Goal: Information Seeking & Learning: Learn about a topic

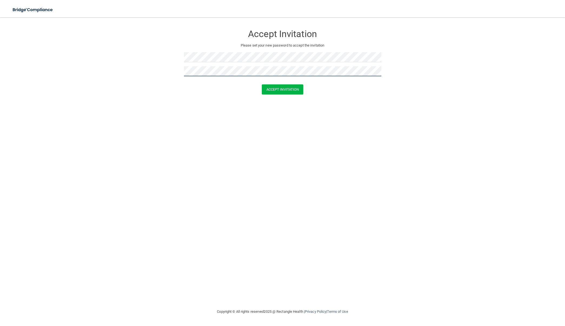
click at [283, 89] on button "Accept Invitation" at bounding box center [283, 89] width 42 height 10
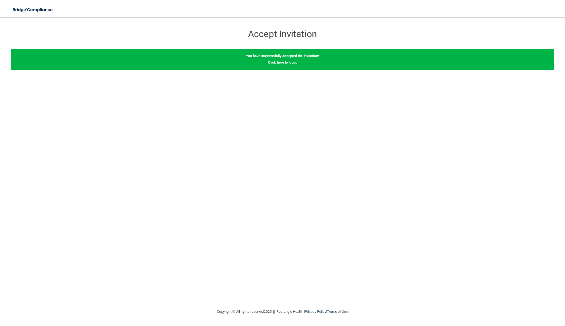
click at [281, 64] on div "You have successfully accepted the invitation! Click here to login ." at bounding box center [283, 59] width 544 height 21
click at [292, 62] on link "Click here to login" at bounding box center [282, 62] width 28 height 4
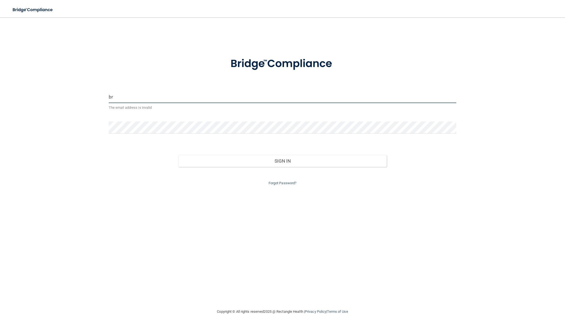
type input "b"
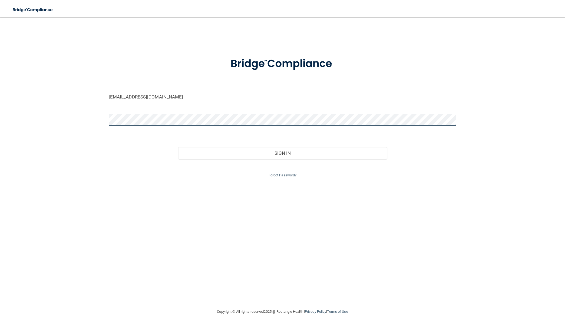
click at [283, 152] on button "Sign In" at bounding box center [282, 153] width 209 height 12
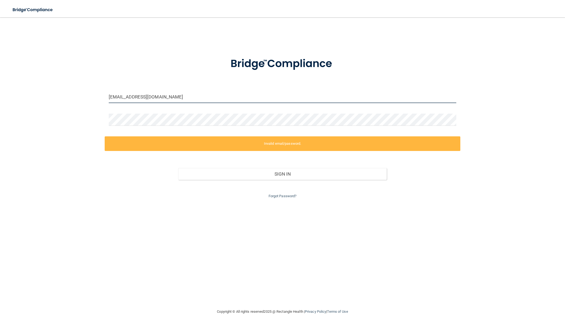
drag, startPoint x: 173, startPoint y: 96, endPoint x: 99, endPoint y: 92, distance: 74.2
click at [99, 92] on div "[EMAIL_ADDRESS][DOMAIN_NAME] Invalid email/password. You don't have permission …" at bounding box center [283, 163] width 544 height 280
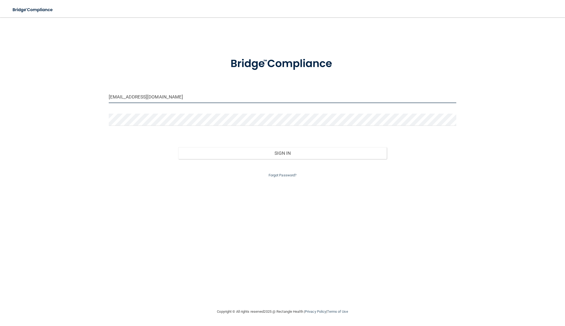
type input "[EMAIL_ADDRESS][DOMAIN_NAME]"
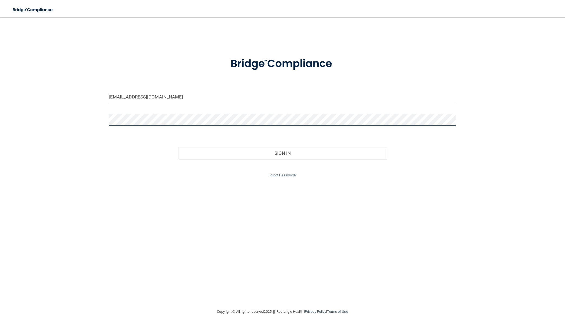
click at [107, 114] on div at bounding box center [283, 122] width 356 height 16
click at [283, 152] on button "Sign In" at bounding box center [282, 153] width 209 height 12
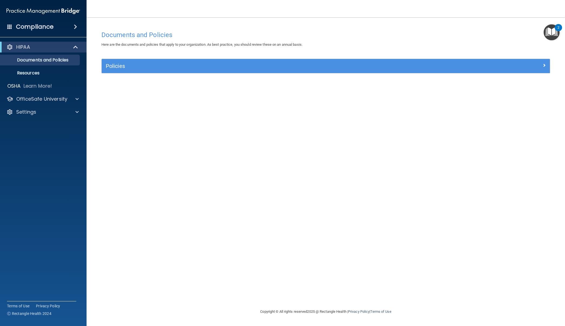
click at [507, 69] on div "Policies" at bounding box center [326, 66] width 448 height 9
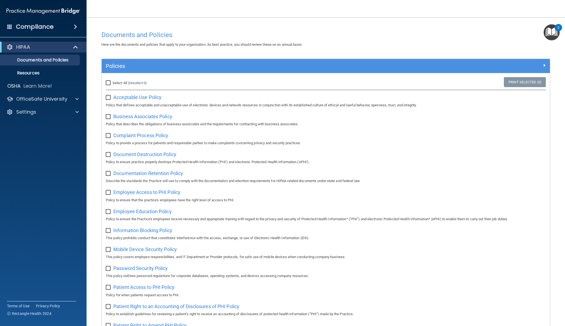
click at [108, 85] on label "Select All (Unselect 0) Unselect All" at bounding box center [126, 83] width 41 height 6
click at [108, 85] on input "Select All (Unselect 0) Unselect All" at bounding box center [109, 83] width 6 height 4
checkbox input "true"
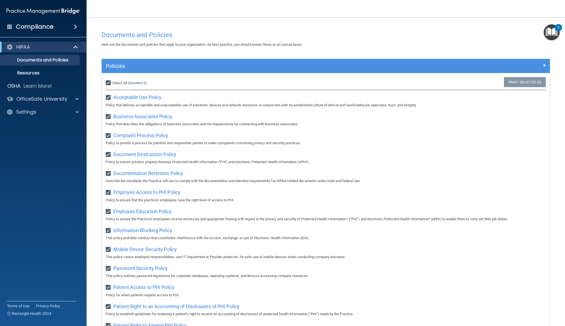
checkbox input "true"
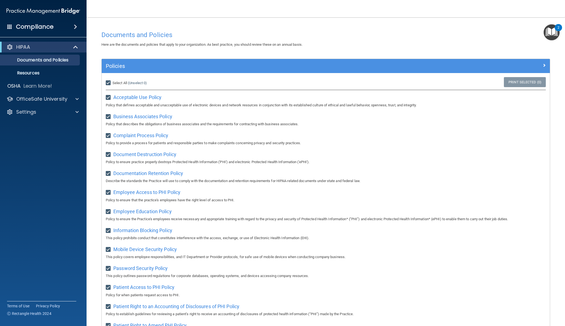
checkbox input "true"
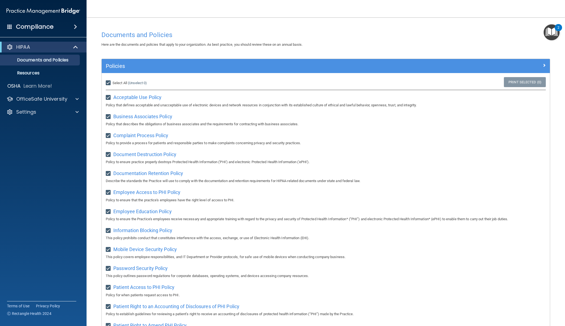
checkbox input "true"
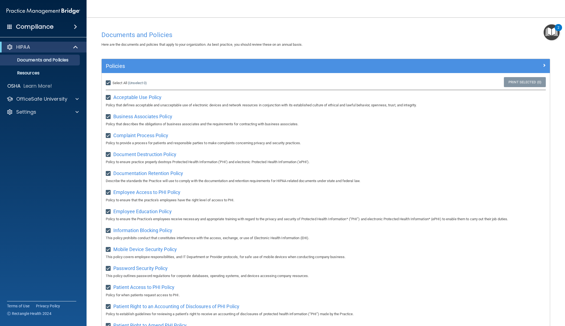
checkbox input "true"
click at [49, 70] on p "Resources" at bounding box center [41, 72] width 74 height 5
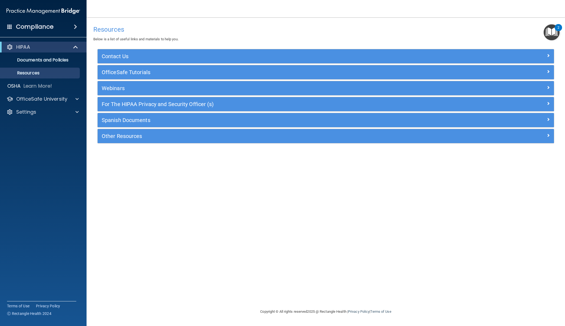
click at [75, 28] on span at bounding box center [75, 27] width 3 height 6
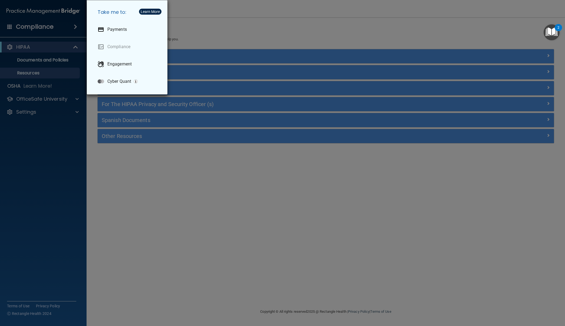
click at [199, 175] on div "Take me to: Payments Compliance Engagement Cyber Quant" at bounding box center [282, 163] width 565 height 326
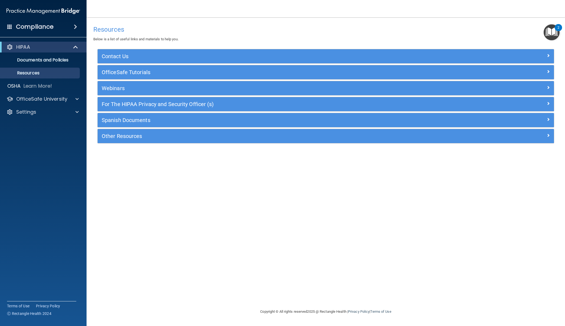
click at [551, 30] on img "Open Resource Center, 2 new notifications" at bounding box center [552, 32] width 16 height 16
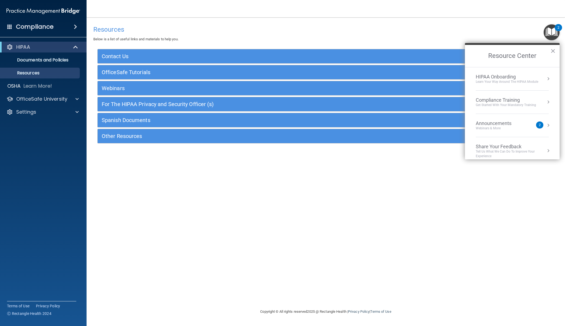
click at [514, 78] on div "HIPAA Onboarding" at bounding box center [507, 77] width 63 height 6
click at [513, 77] on div "Welcome to Your Training! Start Here" at bounding box center [516, 77] width 73 height 10
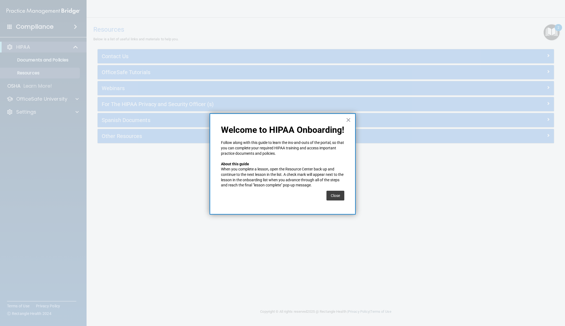
click at [340, 196] on button "Close" at bounding box center [336, 196] width 18 height 10
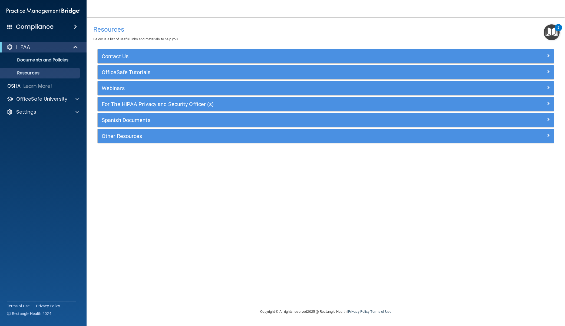
click at [296, 58] on h5 "Contact Us" at bounding box center [269, 56] width 334 height 6
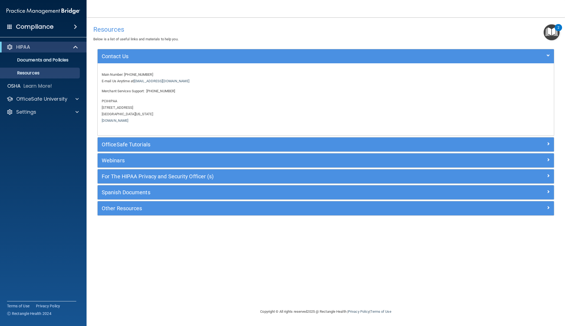
click at [228, 143] on h5 "OfficeSafe Tutorials" at bounding box center [269, 145] width 334 height 6
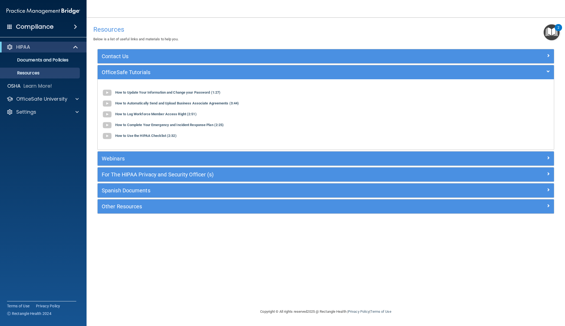
drag, startPoint x: 548, startPoint y: 31, endPoint x: 550, endPoint y: 34, distance: 3.3
click at [548, 31] on img "Open Resource Center, 2 new notifications" at bounding box center [552, 32] width 16 height 16
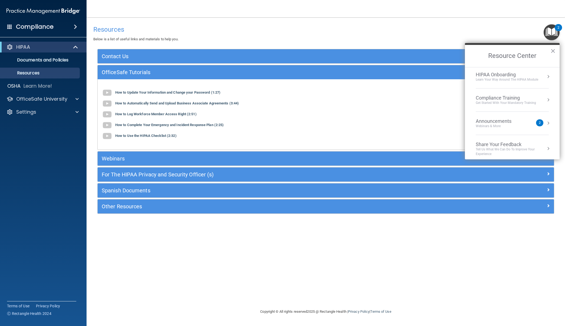
click at [531, 80] on div "Learn Your Way around the HIPAA module" at bounding box center [507, 79] width 63 height 5
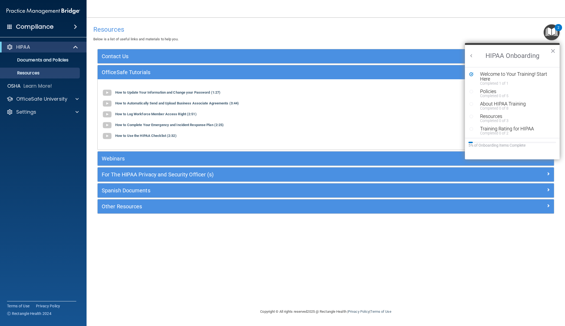
click at [508, 91] on div "Policies" at bounding box center [516, 91] width 73 height 5
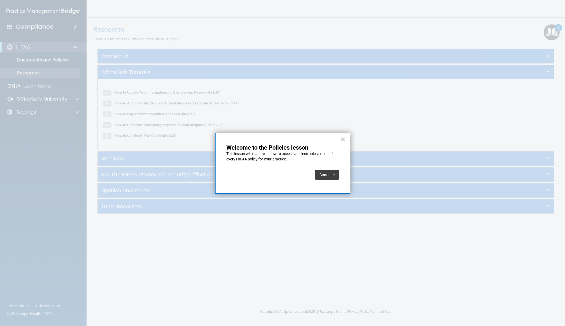
click at [331, 173] on button "Continue" at bounding box center [327, 175] width 24 height 10
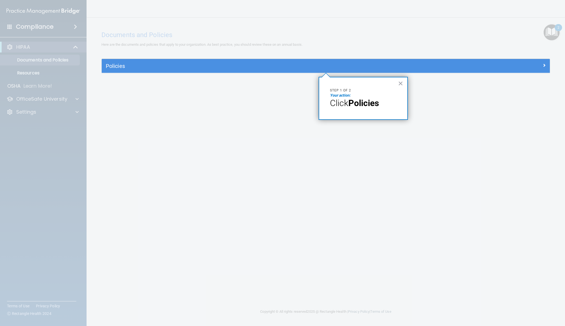
click at [361, 104] on strong "Policies" at bounding box center [364, 103] width 31 height 10
click at [116, 64] on h5 "Policies" at bounding box center [270, 66] width 328 height 6
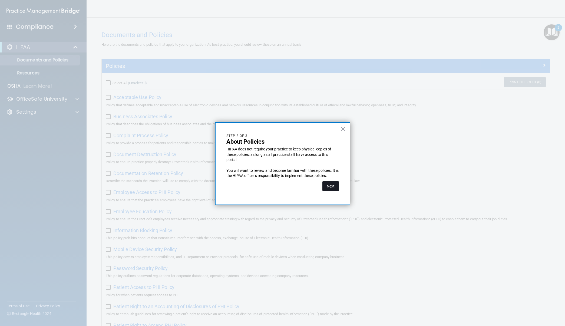
click at [332, 186] on button "Next" at bounding box center [331, 186] width 17 height 10
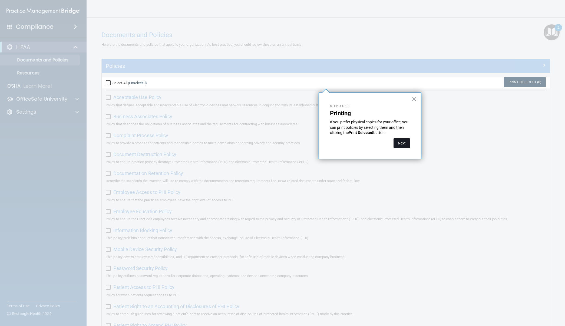
click at [402, 146] on button "Next" at bounding box center [402, 143] width 17 height 10
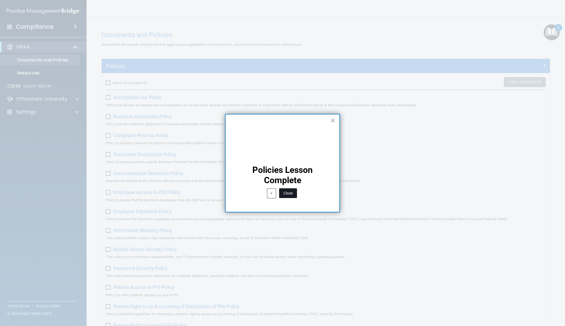
click at [293, 193] on button "Close" at bounding box center [288, 193] width 18 height 10
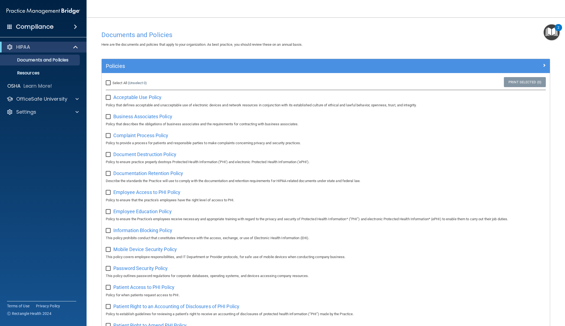
drag, startPoint x: 108, startPoint y: 80, endPoint x: 113, endPoint y: 82, distance: 6.1
click at [108, 81] on input "Select All (Unselect 0) Unselect All" at bounding box center [109, 83] width 6 height 4
checkbox input "true"
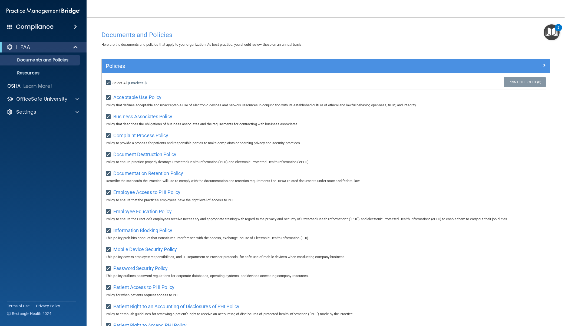
checkbox input "true"
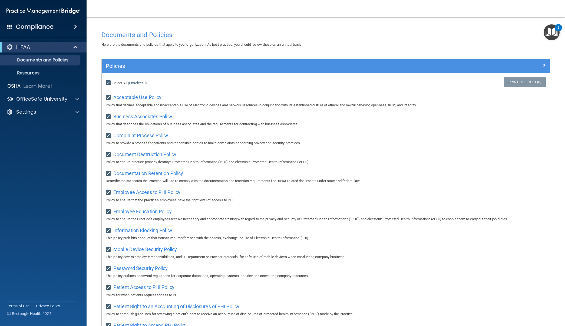
checkbox input "true"
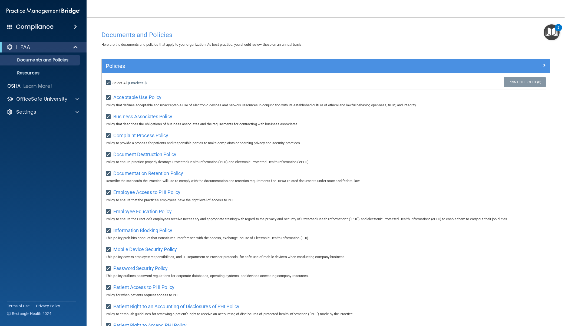
checkbox input "true"
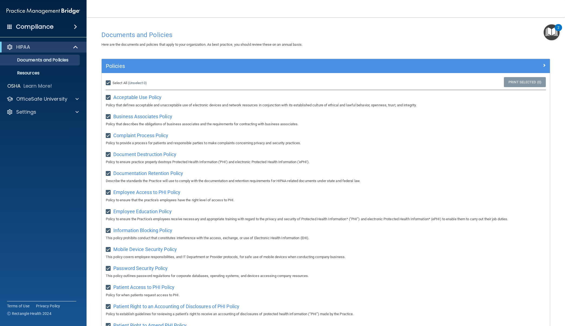
checkbox input "true"
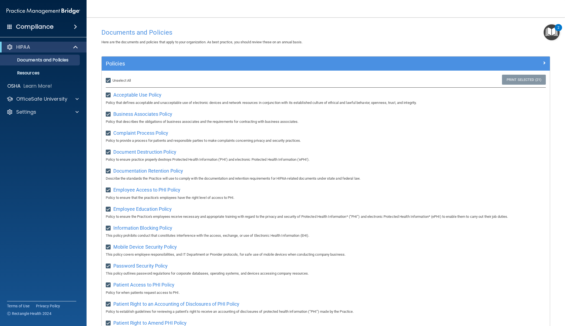
click at [553, 30] on img "Open Resource Center, 2 new notifications" at bounding box center [552, 32] width 16 height 16
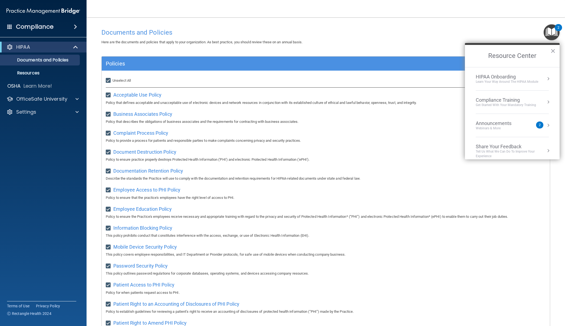
click at [522, 83] on div "Learn Your Way around the HIPAA module" at bounding box center [507, 82] width 63 height 5
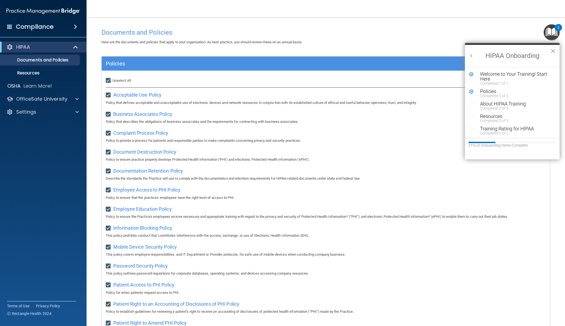
scroll to position [0, 0]
click at [515, 103] on div "About HIPAA Training" at bounding box center [516, 103] width 73 height 5
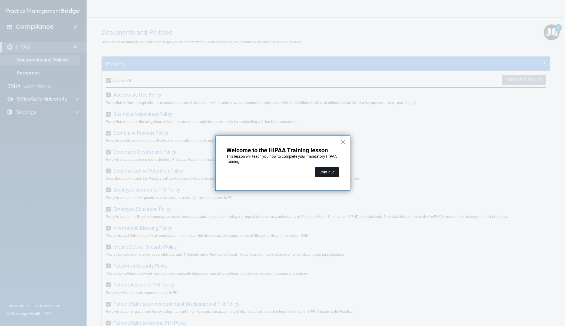
click at [338, 175] on button "Continue" at bounding box center [327, 172] width 24 height 10
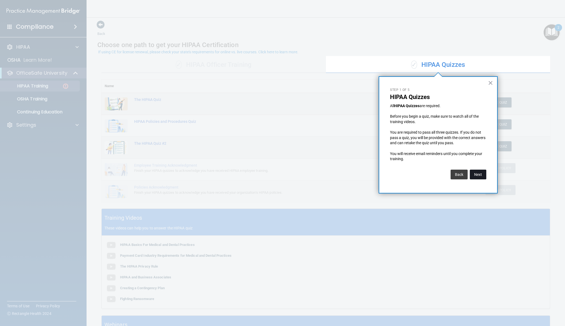
click at [476, 172] on button "Next" at bounding box center [478, 175] width 17 height 10
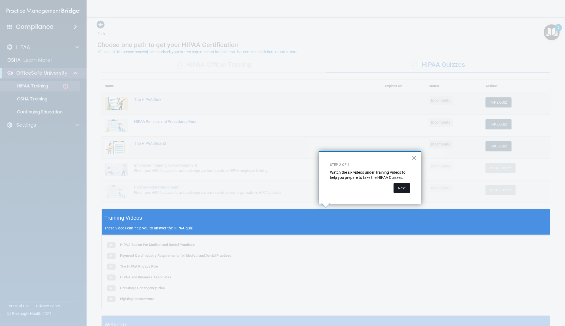
click at [407, 189] on button "Next" at bounding box center [402, 188] width 17 height 10
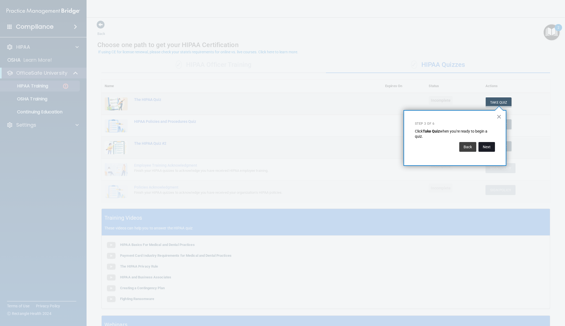
click at [485, 146] on button "Next" at bounding box center [487, 147] width 17 height 10
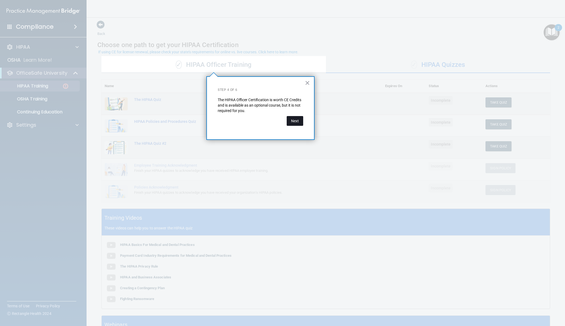
click at [296, 124] on button "Next" at bounding box center [295, 121] width 17 height 10
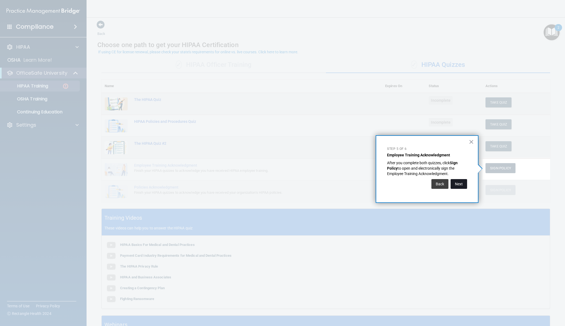
click at [454, 186] on button "Next" at bounding box center [459, 184] width 17 height 10
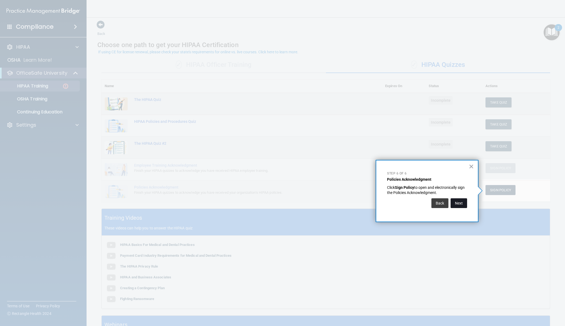
click at [458, 201] on button "Next" at bounding box center [459, 203] width 17 height 10
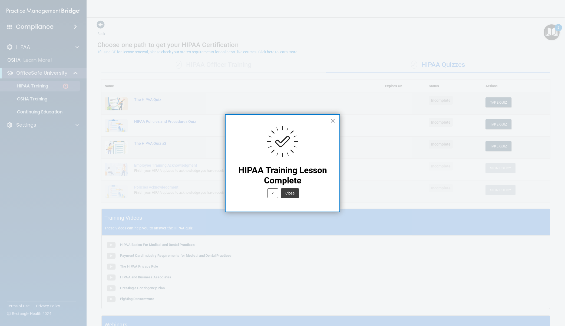
click at [291, 195] on button "Close" at bounding box center [290, 193] width 18 height 10
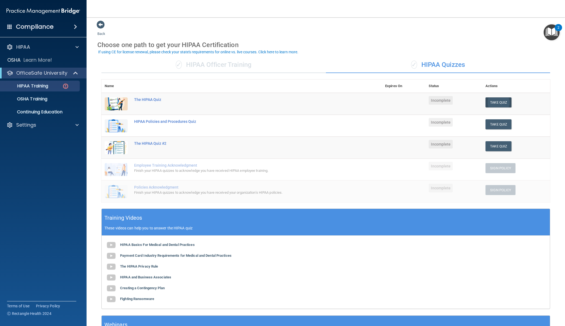
click at [505, 100] on button "Take Quiz" at bounding box center [499, 102] width 26 height 10
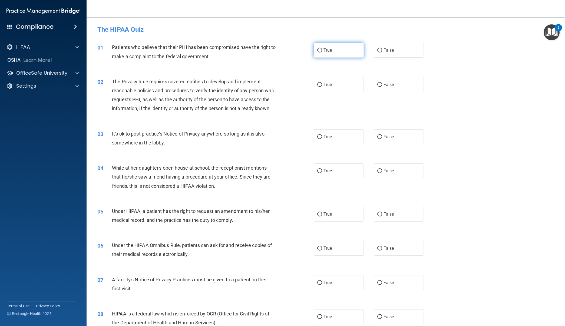
drag, startPoint x: 319, startPoint y: 51, endPoint x: 320, endPoint y: 54, distance: 3.2
click at [320, 51] on input "True" at bounding box center [319, 50] width 5 height 4
radio input "true"
click at [317, 85] on label "True" at bounding box center [339, 84] width 50 height 15
click at [317, 85] on input "True" at bounding box center [319, 85] width 5 height 4
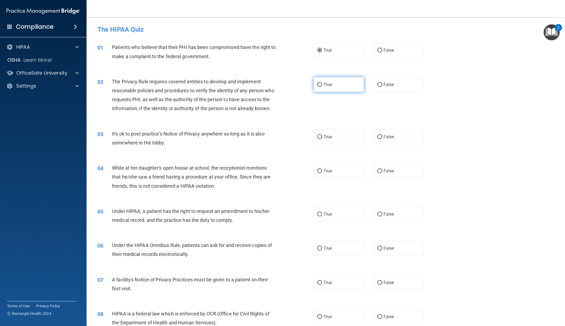
radio input "true"
click at [379, 135] on input "False" at bounding box center [380, 137] width 5 height 4
radio input "true"
click at [381, 169] on input "False" at bounding box center [380, 171] width 5 height 4
radio input "true"
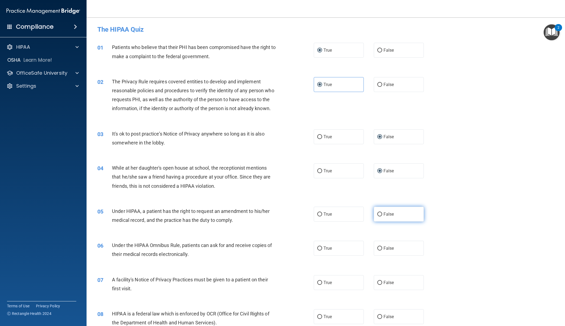
click at [381, 213] on input "False" at bounding box center [380, 214] width 5 height 4
radio input "true"
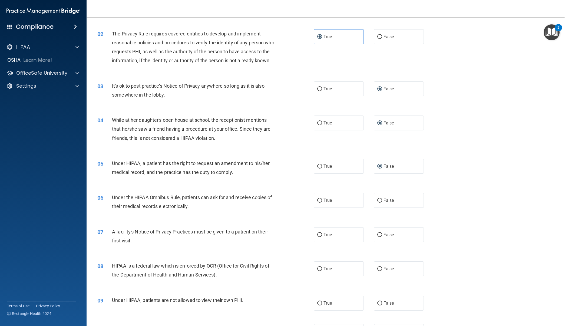
scroll to position [53, 0]
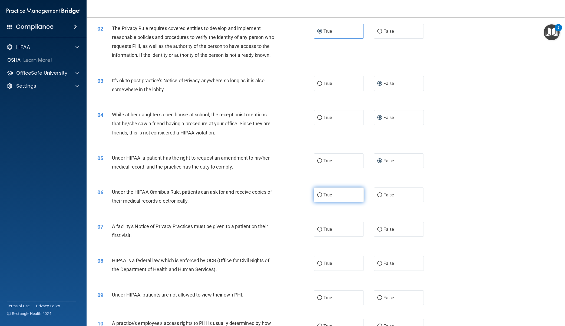
click at [326, 192] on span "True" at bounding box center [328, 194] width 8 height 5
click at [322, 193] on input "True" at bounding box center [319, 195] width 5 height 4
radio input "true"
drag, startPoint x: 325, startPoint y: 227, endPoint x: 350, endPoint y: 230, distance: 25.6
click at [325, 227] on span "True" at bounding box center [328, 229] width 8 height 5
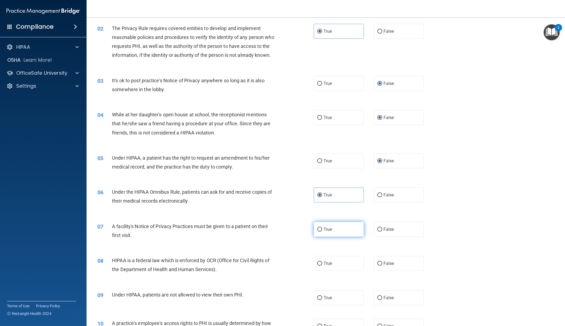
click at [322, 228] on input "True" at bounding box center [319, 230] width 5 height 4
radio input "true"
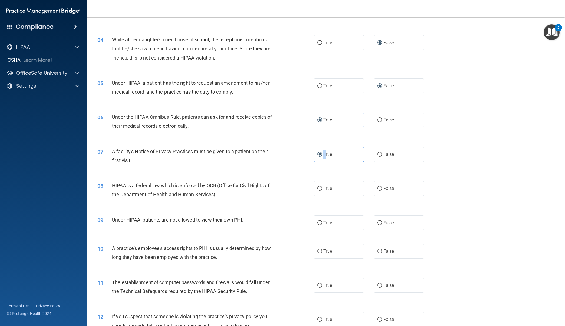
scroll to position [129, 0]
click at [333, 194] on label "True" at bounding box center [339, 188] width 50 height 15
click at [322, 190] on input "True" at bounding box center [319, 188] width 5 height 4
radio input "true"
click at [395, 221] on label "False" at bounding box center [399, 222] width 50 height 15
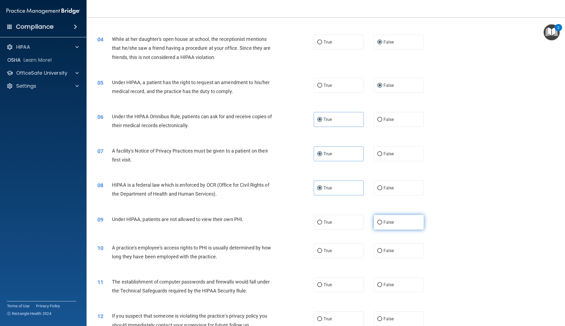
click at [382, 221] on input "False" at bounding box center [380, 223] width 5 height 4
radio input "true"
click at [406, 248] on label "False" at bounding box center [399, 250] width 50 height 15
click at [382, 249] on input "False" at bounding box center [380, 251] width 5 height 4
radio input "true"
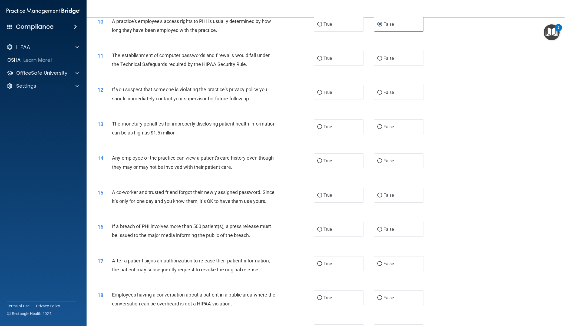
scroll to position [334, 0]
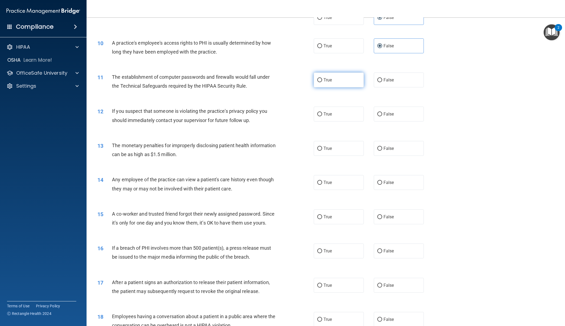
click at [336, 79] on label "True" at bounding box center [339, 80] width 50 height 15
click at [322, 79] on input "True" at bounding box center [319, 80] width 5 height 4
radio input "true"
click at [338, 113] on label "True" at bounding box center [339, 114] width 50 height 15
click at [322, 113] on input "True" at bounding box center [319, 114] width 5 height 4
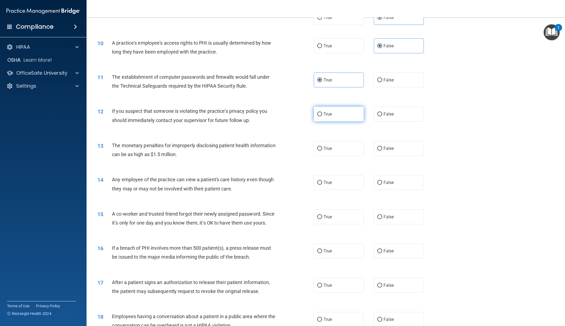
radio input "true"
click at [342, 143] on label "True" at bounding box center [339, 148] width 50 height 15
click at [322, 147] on input "True" at bounding box center [319, 149] width 5 height 4
radio input "true"
drag, startPoint x: 399, startPoint y: 184, endPoint x: 397, endPoint y: 188, distance: 5.0
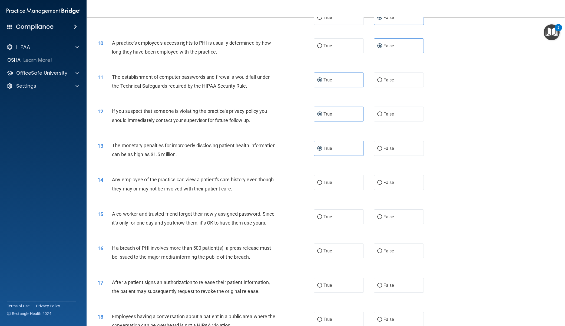
click at [399, 184] on label "False" at bounding box center [399, 182] width 50 height 15
click at [382, 184] on input "False" at bounding box center [380, 183] width 5 height 4
radio input "true"
drag, startPoint x: 396, startPoint y: 211, endPoint x: 378, endPoint y: 197, distance: 22.8
click at [396, 210] on label "False" at bounding box center [399, 216] width 50 height 15
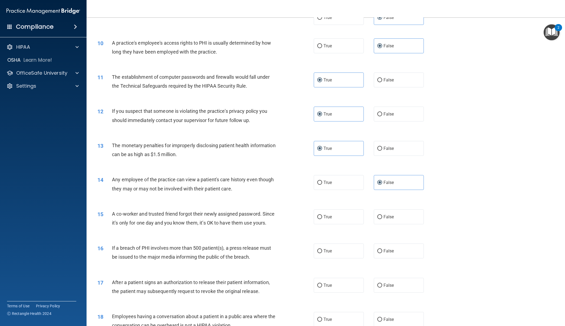
click at [382, 215] on input "False" at bounding box center [380, 217] width 5 height 4
radio input "true"
click at [346, 214] on label "True" at bounding box center [339, 216] width 50 height 15
click at [322, 215] on input "True" at bounding box center [319, 217] width 5 height 4
radio input "true"
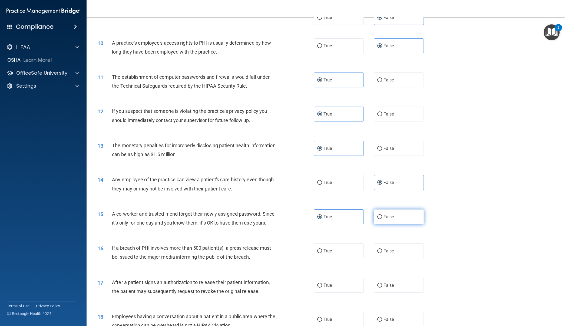
click at [388, 220] on label "False" at bounding box center [399, 216] width 50 height 15
click at [382, 219] on input "False" at bounding box center [380, 217] width 5 height 4
radio input "true"
radio input "false"
click at [348, 247] on label "True" at bounding box center [339, 251] width 50 height 15
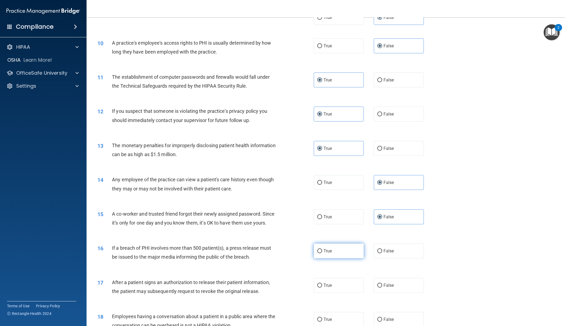
click at [322, 249] on input "True" at bounding box center [319, 251] width 5 height 4
radio input "true"
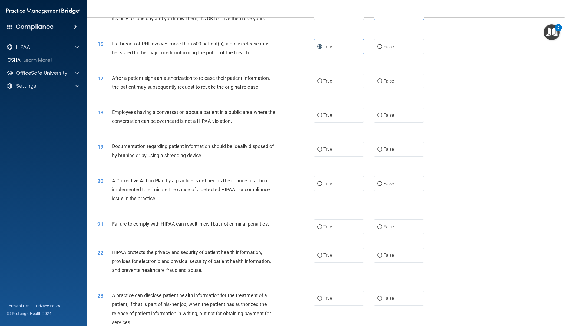
scroll to position [539, 0]
click at [353, 80] on label "True" at bounding box center [339, 80] width 50 height 15
click at [322, 80] on input "True" at bounding box center [319, 80] width 5 height 4
radio input "true"
click at [404, 117] on label "False" at bounding box center [399, 114] width 50 height 15
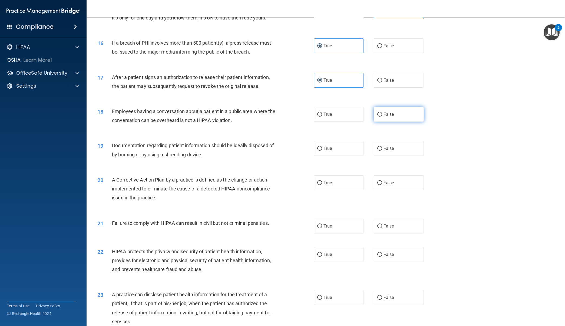
click at [382, 117] on input "False" at bounding box center [380, 115] width 5 height 4
radio input "true"
drag, startPoint x: 353, startPoint y: 146, endPoint x: 350, endPoint y: 158, distance: 12.4
click at [353, 146] on label "True" at bounding box center [339, 148] width 50 height 15
click at [322, 147] on input "True" at bounding box center [319, 149] width 5 height 4
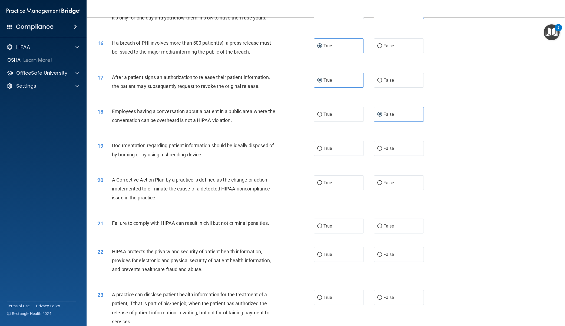
radio input "true"
click at [342, 187] on label "True" at bounding box center [339, 182] width 50 height 15
click at [322, 185] on input "True" at bounding box center [319, 183] width 5 height 4
radio input "true"
click at [396, 219] on label "False" at bounding box center [399, 226] width 50 height 15
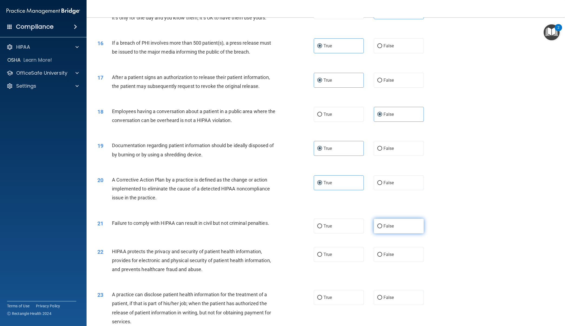
click at [382, 224] on input "False" at bounding box center [380, 226] width 5 height 4
radio input "true"
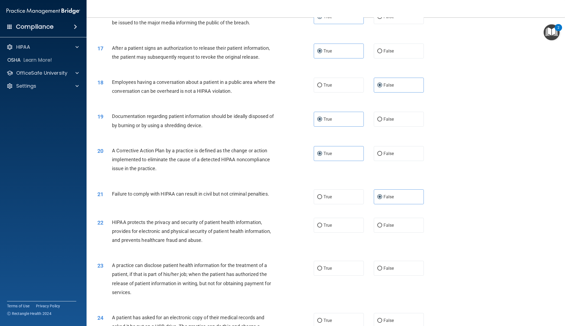
scroll to position [582, 0]
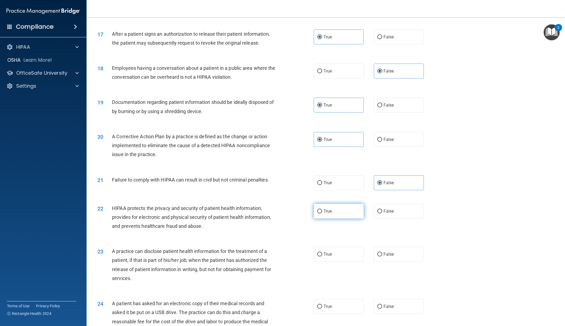
click at [347, 211] on label "True" at bounding box center [339, 211] width 50 height 15
click at [322, 211] on input "True" at bounding box center [319, 211] width 5 height 4
radio input "true"
click at [403, 248] on label "False" at bounding box center [399, 254] width 50 height 15
click at [382, 253] on input "False" at bounding box center [380, 255] width 5 height 4
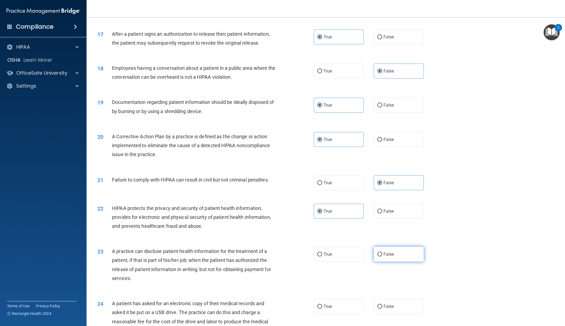
radio input "true"
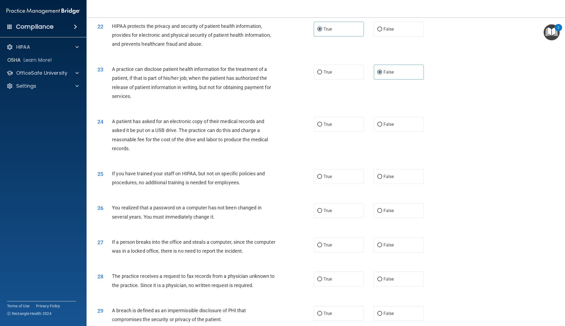
scroll to position [765, 0]
click at [351, 131] on div "24 A patient has asked for an electronic copy of their medical records and aske…" at bounding box center [325, 136] width 465 height 52
drag, startPoint x: 346, startPoint y: 124, endPoint x: 344, endPoint y: 129, distance: 5.7
click at [346, 124] on label "True" at bounding box center [339, 124] width 50 height 15
click at [322, 124] on input "True" at bounding box center [319, 124] width 5 height 4
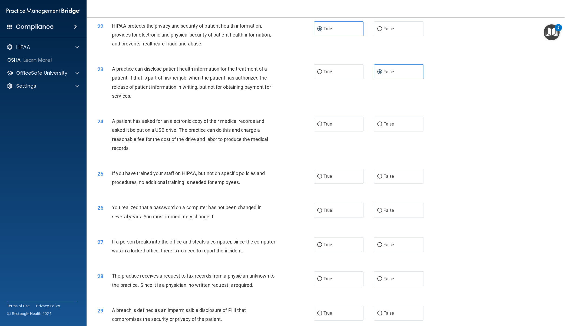
radio input "true"
click at [414, 178] on label "False" at bounding box center [399, 176] width 50 height 15
click at [382, 178] on input "False" at bounding box center [380, 177] width 5 height 4
radio input "true"
click at [342, 211] on label "True" at bounding box center [339, 210] width 50 height 15
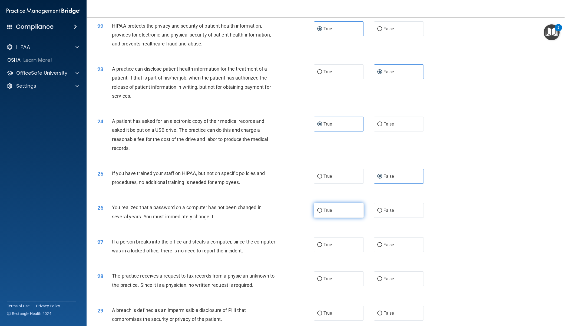
click at [322, 211] on input "True" at bounding box center [319, 211] width 5 height 4
radio input "true"
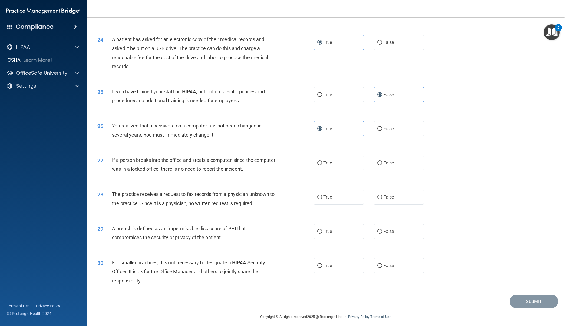
scroll to position [846, 0]
click at [404, 164] on label "False" at bounding box center [399, 163] width 50 height 15
click at [382, 164] on input "False" at bounding box center [380, 164] width 5 height 4
radio input "true"
drag, startPoint x: 405, startPoint y: 194, endPoint x: 400, endPoint y: 196, distance: 5.6
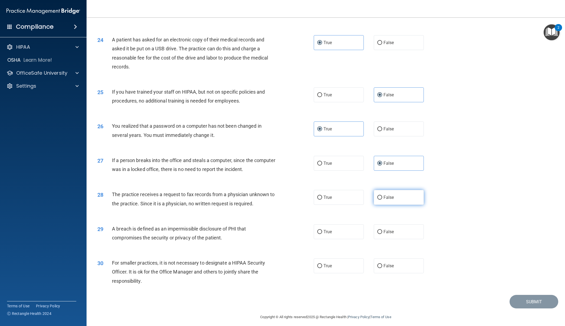
click at [405, 194] on label "False" at bounding box center [399, 197] width 50 height 15
click at [382, 196] on input "False" at bounding box center [380, 198] width 5 height 4
radio input "true"
drag, startPoint x: 353, startPoint y: 223, endPoint x: 379, endPoint y: 240, distance: 31.2
click at [353, 224] on label "True" at bounding box center [339, 231] width 50 height 15
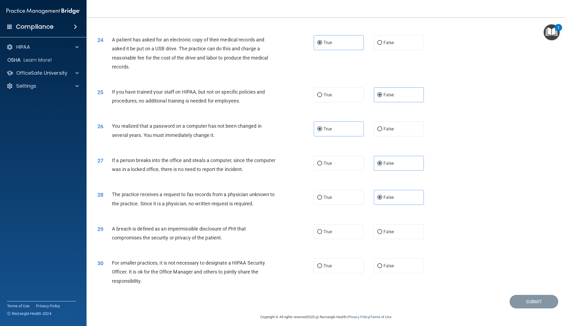
click at [322, 230] on input "True" at bounding box center [319, 232] width 5 height 4
radio input "true"
click at [401, 262] on label "False" at bounding box center [399, 265] width 50 height 15
click at [382, 264] on input "False" at bounding box center [380, 266] width 5 height 4
radio input "true"
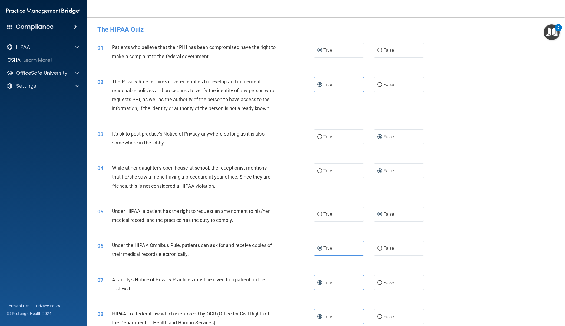
scroll to position [0, 0]
click at [551, 38] on img "Open Resource Center, 2 new notifications" at bounding box center [552, 32] width 16 height 16
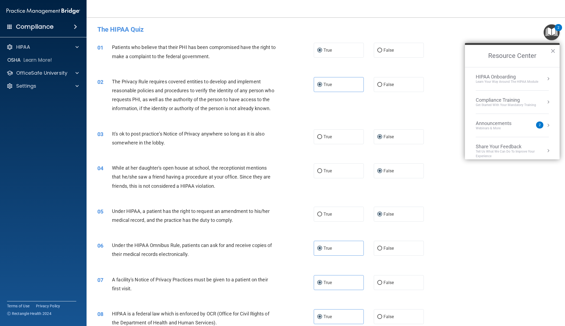
click at [507, 83] on div "Learn Your Way around the HIPAA module" at bounding box center [507, 82] width 63 height 5
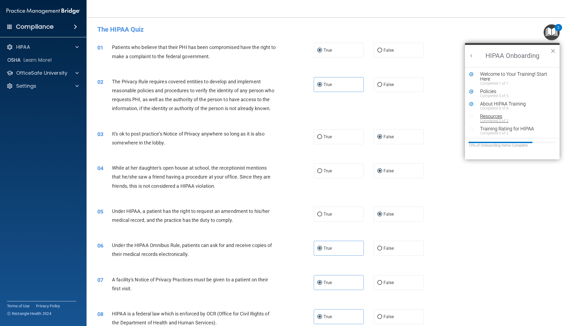
click at [499, 122] on div "Completed 0 of 3" at bounding box center [516, 121] width 73 height 4
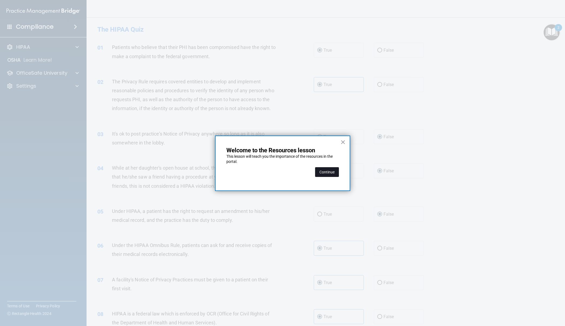
click at [328, 175] on button "Continue" at bounding box center [327, 172] width 24 height 10
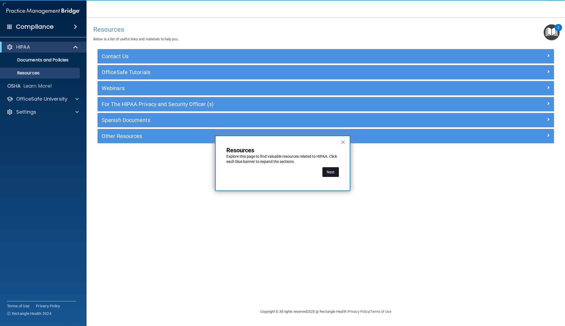
click at [329, 175] on button "Next" at bounding box center [331, 172] width 17 height 10
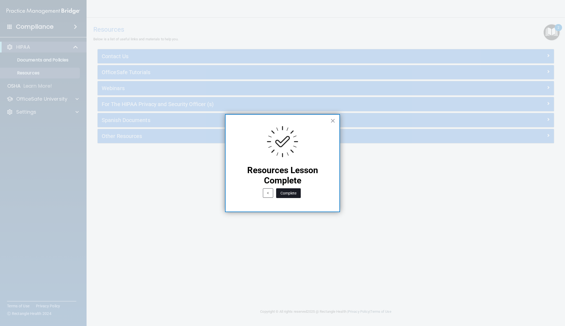
click at [299, 191] on button "Complete" at bounding box center [288, 193] width 25 height 10
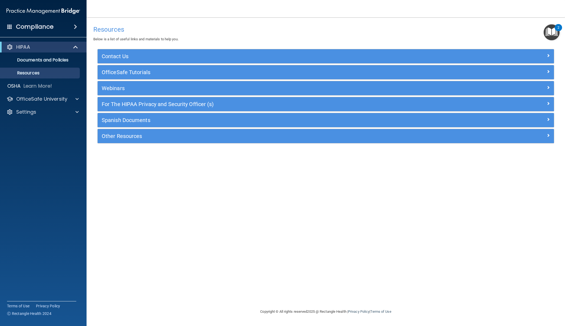
click at [552, 37] on img "Open Resource Center, 2 new notifications" at bounding box center [552, 32] width 16 height 16
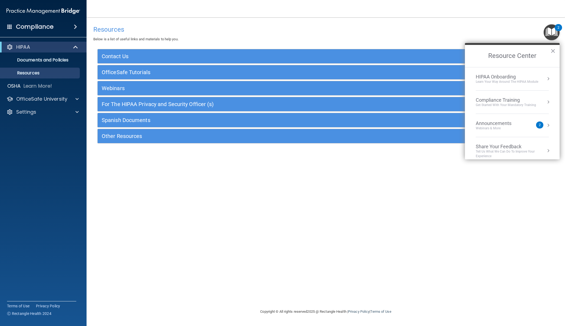
click at [520, 82] on div "Learn Your Way around the HIPAA module" at bounding box center [507, 82] width 63 height 5
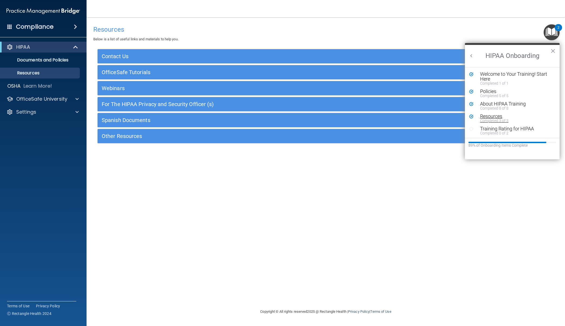
scroll to position [1, 0]
click at [519, 130] on div "Training Rating for HIPAA" at bounding box center [516, 128] width 73 height 5
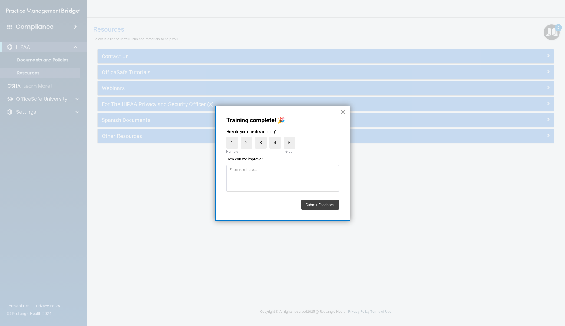
click at [344, 114] on button "×" at bounding box center [343, 112] width 5 height 9
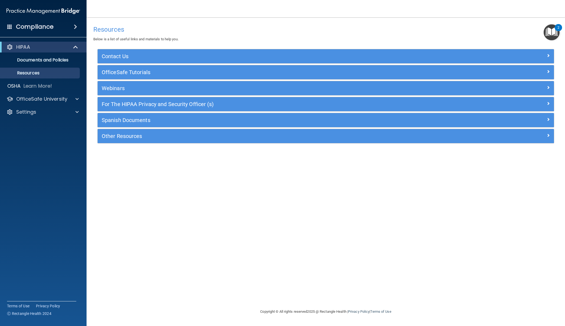
click at [551, 36] on img "Open Resource Center, 2 new notifications" at bounding box center [552, 32] width 16 height 16
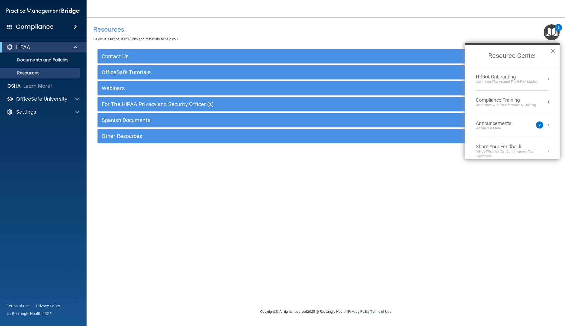
click at [513, 85] on li "HIPAA Onboarding Learn Your Way around the HIPAA module" at bounding box center [512, 78] width 73 height 23
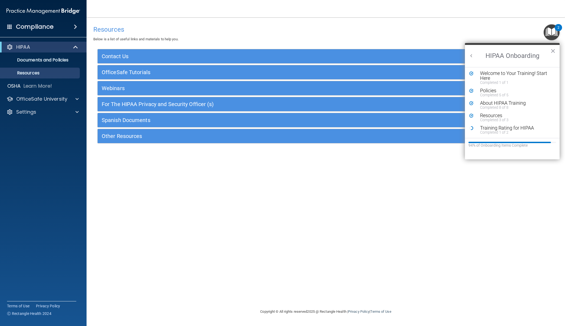
drag, startPoint x: 382, startPoint y: 204, endPoint x: 374, endPoint y: 195, distance: 11.5
click at [382, 203] on div "Resources Below is a list of useful links and materials to help you. Contact Us…" at bounding box center [325, 163] width 457 height 280
click at [484, 128] on div "Training Rating for HIPAA" at bounding box center [516, 128] width 73 height 5
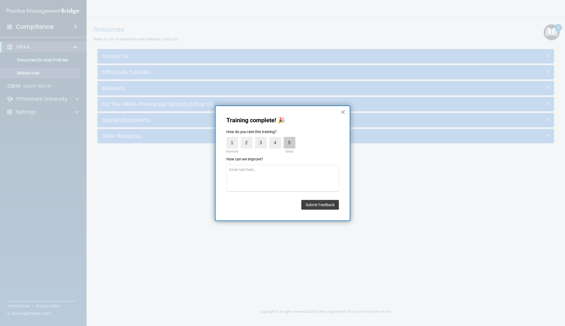
click at [287, 141] on label "5" at bounding box center [290, 143] width 12 height 12
click at [277, 138] on input "5" at bounding box center [277, 138] width 0 height 0
click at [320, 201] on button "Submit Feedback" at bounding box center [321, 205] width 38 height 10
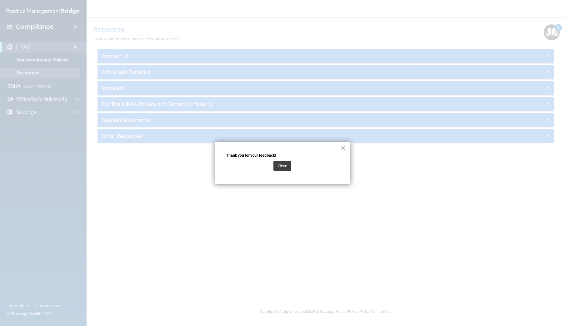
click at [292, 168] on div "Close" at bounding box center [282, 165] width 113 height 15
click at [287, 166] on button "Close" at bounding box center [283, 166] width 18 height 10
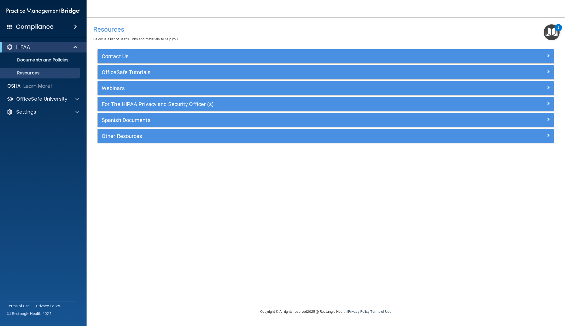
click at [553, 31] on img "Open Resource Center, 2 new notifications" at bounding box center [552, 32] width 16 height 16
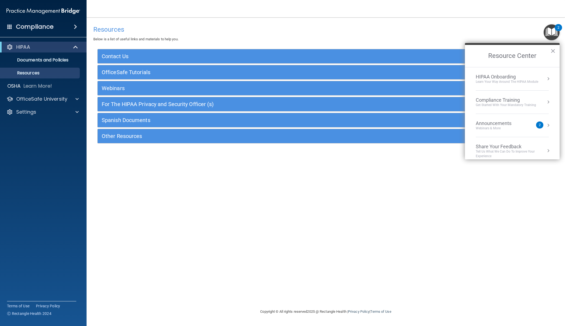
click at [504, 80] on div "Learn Your Way around the HIPAA module" at bounding box center [507, 82] width 63 height 5
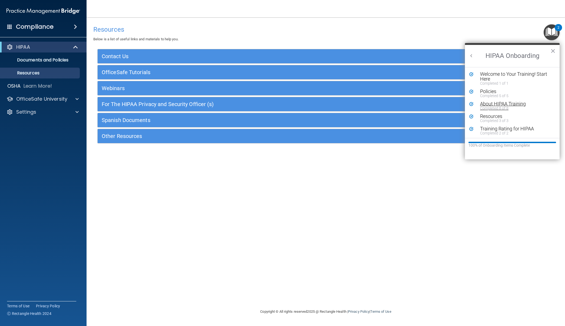
scroll to position [0, 0]
click at [552, 54] on button "×" at bounding box center [553, 51] width 5 height 9
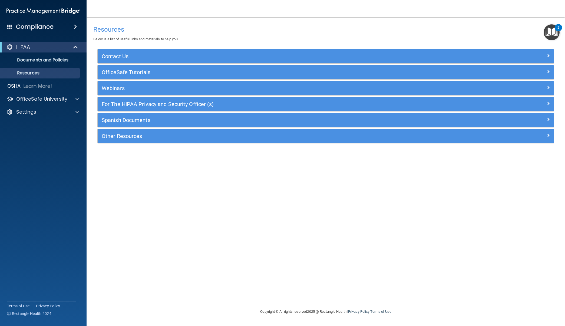
drag, startPoint x: 553, startPoint y: 38, endPoint x: 552, endPoint y: 41, distance: 3.3
click at [553, 38] on img "Open Resource Center, 2 new notifications" at bounding box center [552, 32] width 16 height 16
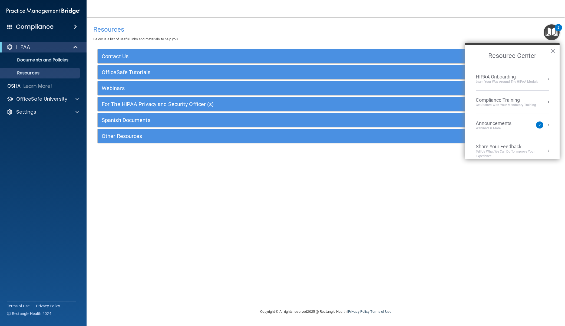
click at [518, 99] on div "Compliance Training" at bounding box center [506, 100] width 60 height 6
click at [528, 79] on li "HIPAA Training for Members" at bounding box center [513, 79] width 86 height 11
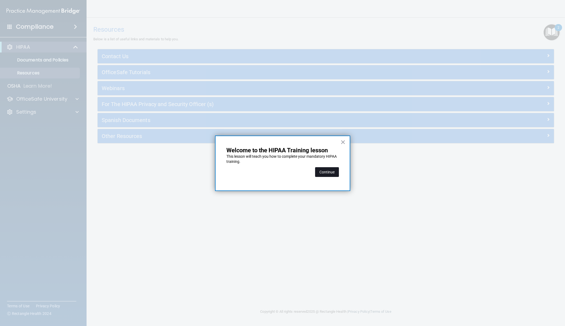
click at [335, 171] on button "Continue" at bounding box center [327, 172] width 24 height 10
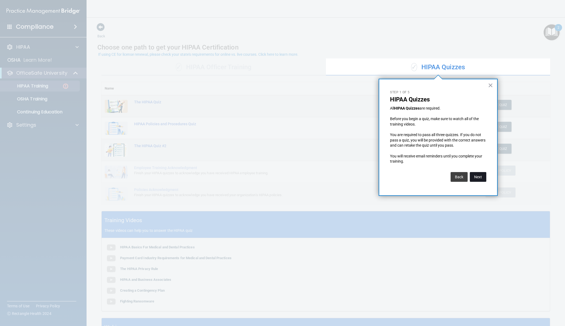
click at [478, 178] on button "Next" at bounding box center [478, 177] width 17 height 10
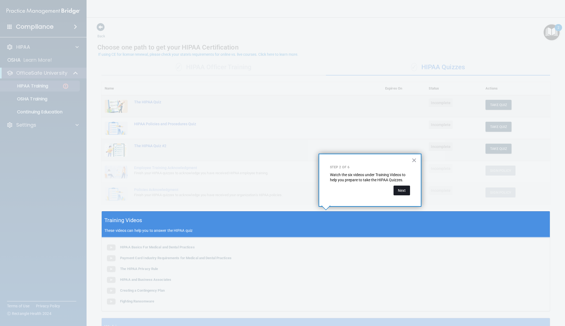
click at [408, 191] on button "Next" at bounding box center [402, 191] width 17 height 10
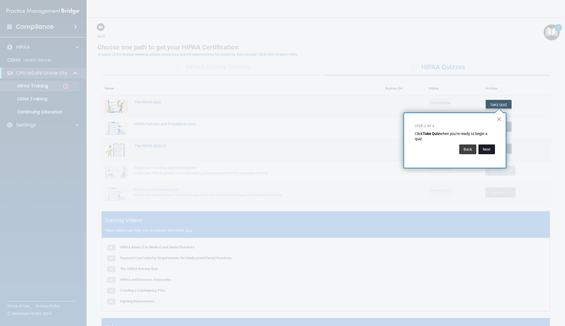
click at [484, 152] on button "Next" at bounding box center [487, 150] width 17 height 10
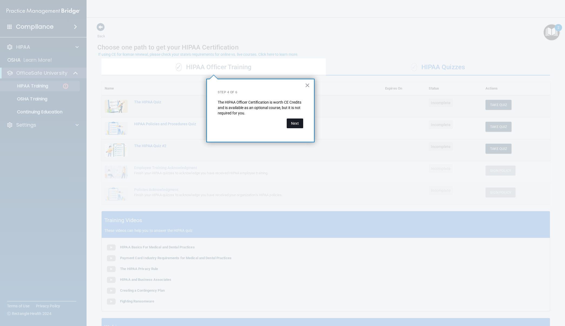
click at [302, 126] on button "Next" at bounding box center [295, 124] width 17 height 10
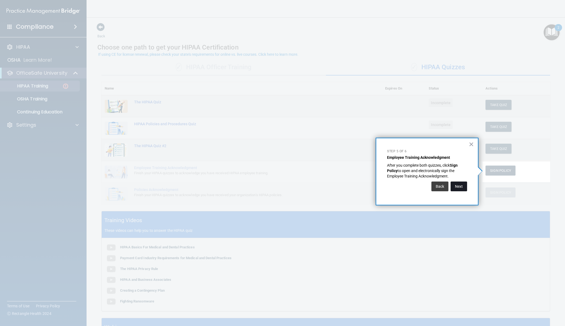
click at [458, 184] on button "Next" at bounding box center [459, 187] width 17 height 10
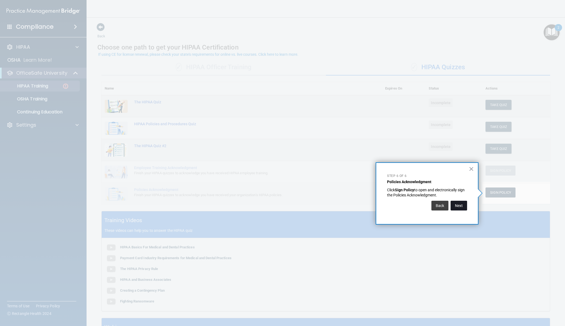
click at [460, 201] on button "Next" at bounding box center [459, 206] width 17 height 10
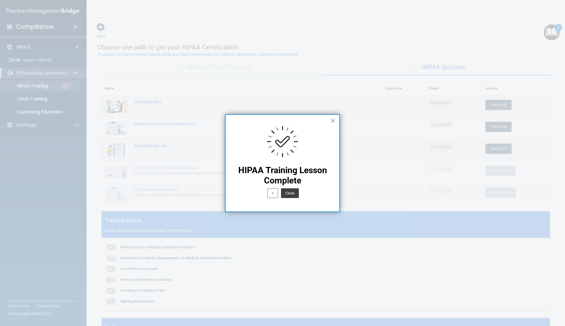
click at [292, 191] on button "Close" at bounding box center [290, 193] width 18 height 10
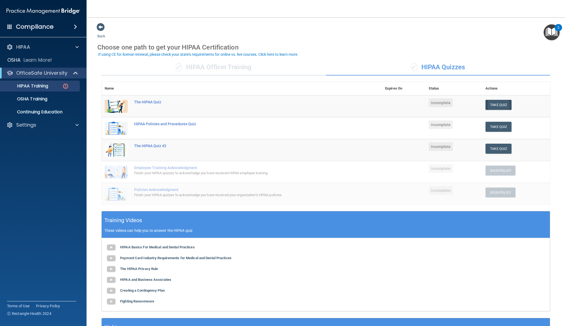
click at [497, 106] on button "Take Quiz" at bounding box center [499, 105] width 26 height 10
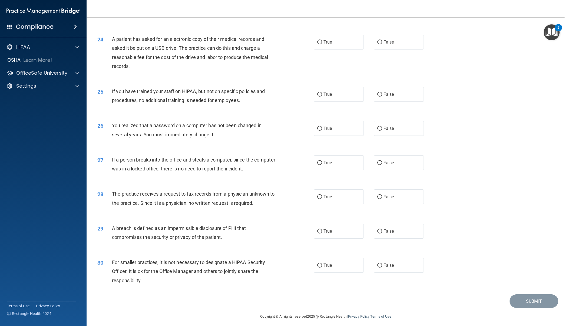
scroll to position [846, 0]
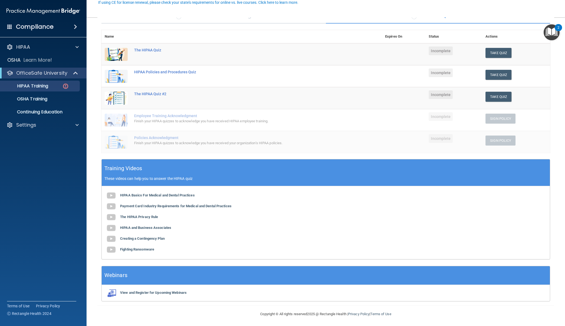
scroll to position [52, 0]
click at [498, 52] on button "Take Quiz" at bounding box center [499, 53] width 26 height 10
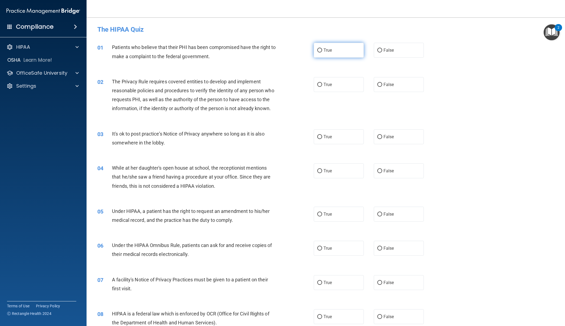
click at [343, 52] on label "True" at bounding box center [339, 50] width 50 height 15
click at [322, 52] on input "True" at bounding box center [319, 50] width 5 height 4
radio input "true"
click at [356, 90] on label "True" at bounding box center [339, 84] width 50 height 15
click at [322, 87] on input "True" at bounding box center [319, 85] width 5 height 4
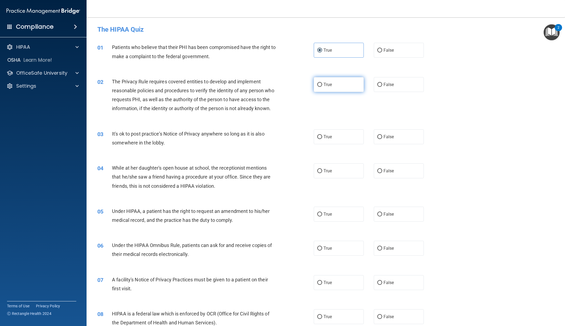
radio input "true"
drag, startPoint x: 394, startPoint y: 132, endPoint x: 394, endPoint y: 159, distance: 27.1
click at [394, 132] on label "False" at bounding box center [399, 136] width 50 height 15
click at [382, 135] on input "False" at bounding box center [380, 137] width 5 height 4
radio input "true"
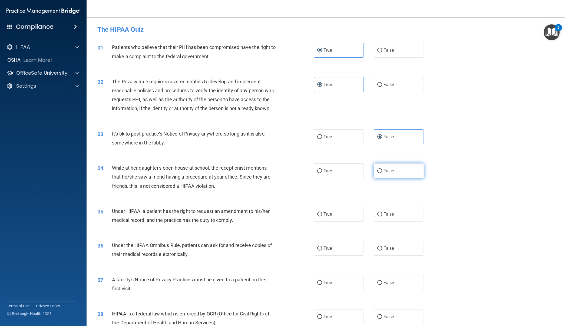
click at [392, 172] on span "False" at bounding box center [389, 170] width 11 height 5
click at [382, 172] on input "False" at bounding box center [380, 171] width 5 height 4
radio input "true"
click at [403, 213] on label "False" at bounding box center [399, 214] width 50 height 15
click at [382, 213] on input "False" at bounding box center [380, 214] width 5 height 4
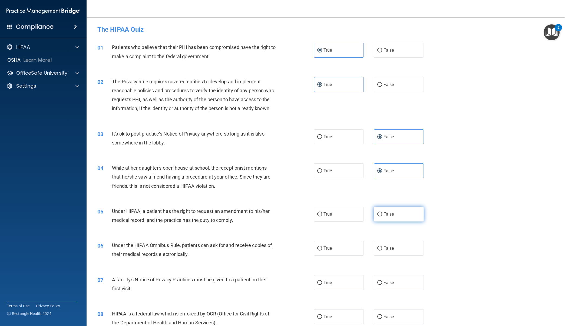
radio input "true"
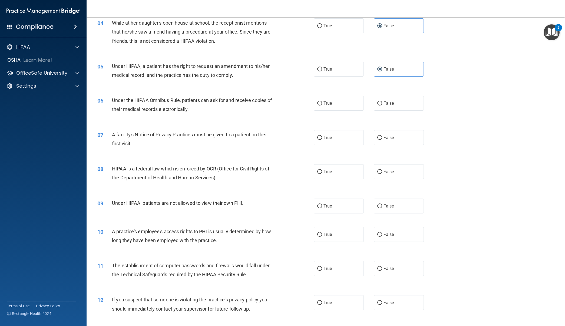
scroll to position [148, 0]
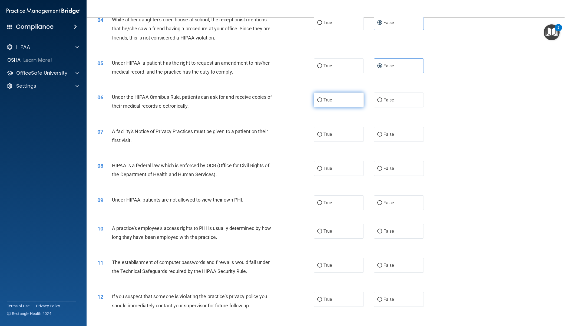
click at [343, 101] on label "True" at bounding box center [339, 100] width 50 height 15
click at [322, 101] on input "True" at bounding box center [319, 100] width 5 height 4
radio input "true"
click at [342, 133] on label "True" at bounding box center [339, 134] width 50 height 15
click at [322, 133] on input "True" at bounding box center [319, 135] width 5 height 4
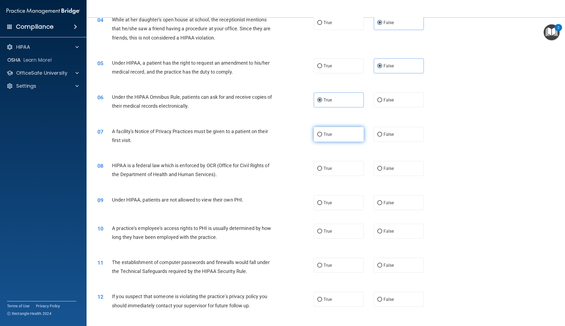
radio input "true"
click at [343, 172] on label "True" at bounding box center [339, 168] width 50 height 15
click at [322, 171] on input "True" at bounding box center [319, 169] width 5 height 4
radio input "true"
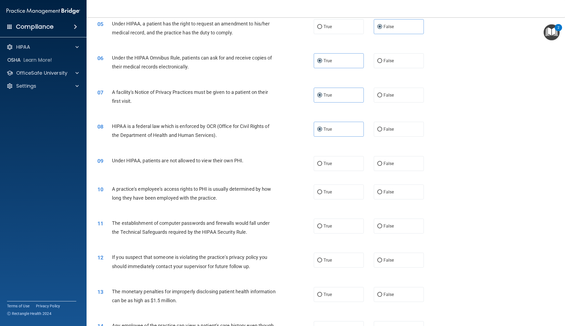
scroll to position [191, 0]
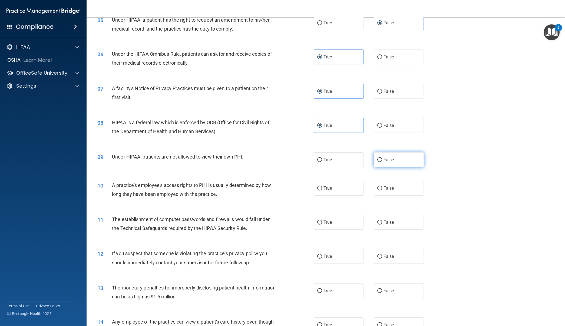
click at [407, 157] on label "False" at bounding box center [399, 159] width 50 height 15
click at [382, 158] on input "False" at bounding box center [380, 160] width 5 height 4
radio input "true"
click at [414, 186] on label "False" at bounding box center [399, 188] width 50 height 15
click at [382, 186] on input "False" at bounding box center [380, 188] width 5 height 4
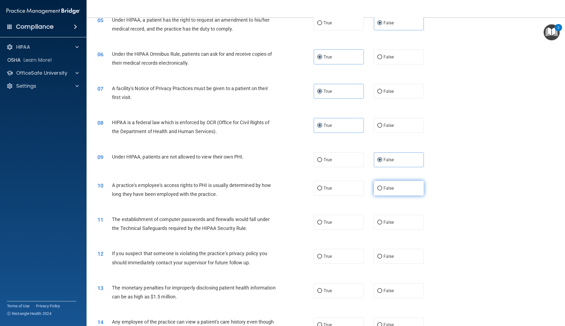
radio input "true"
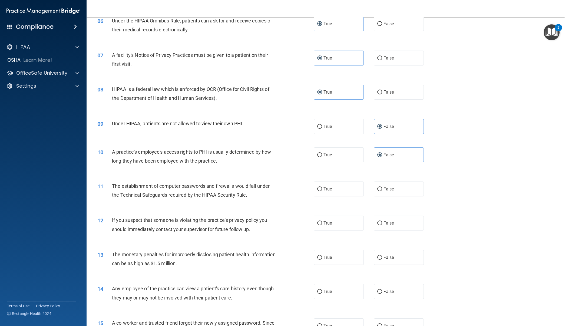
scroll to position [226, 0]
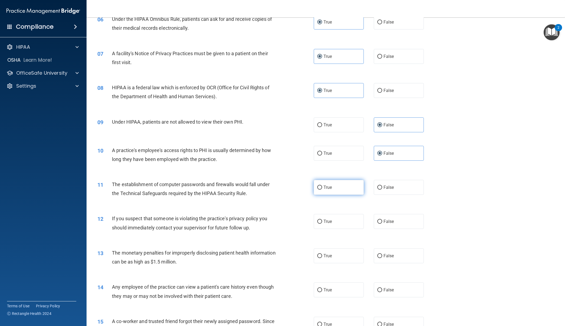
click at [355, 183] on label "True" at bounding box center [339, 187] width 50 height 15
click at [322, 186] on input "True" at bounding box center [319, 188] width 5 height 4
radio input "true"
click at [353, 218] on label "True" at bounding box center [339, 221] width 50 height 15
click at [322, 220] on input "True" at bounding box center [319, 222] width 5 height 4
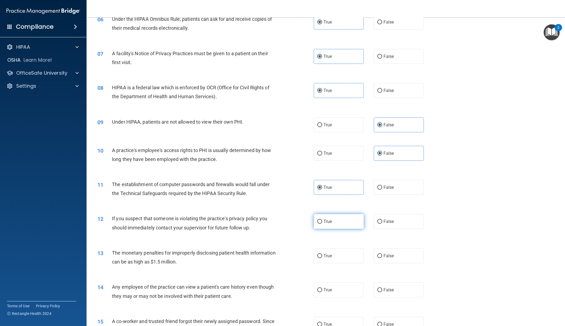
radio input "true"
drag, startPoint x: 347, startPoint y: 252, endPoint x: 365, endPoint y: 251, distance: 18.4
click at [347, 252] on label "True" at bounding box center [339, 255] width 50 height 15
click at [322, 254] on input "True" at bounding box center [319, 256] width 5 height 4
radio input "true"
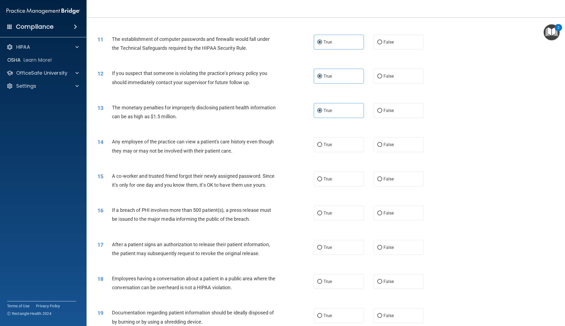
scroll to position [372, 0]
click at [400, 149] on label "False" at bounding box center [399, 144] width 50 height 15
click at [382, 147] on input "False" at bounding box center [380, 145] width 5 height 4
radio input "true"
click at [405, 182] on label "False" at bounding box center [399, 178] width 50 height 15
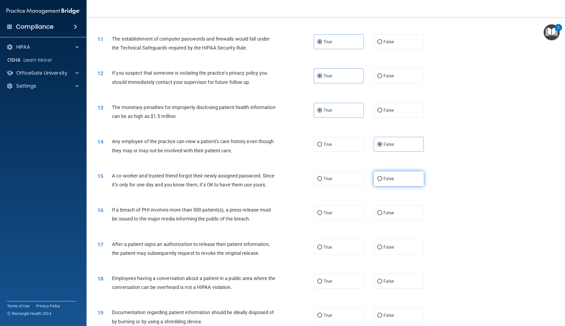
click at [382, 181] on input "False" at bounding box center [380, 179] width 5 height 4
radio input "true"
click at [347, 212] on label "True" at bounding box center [339, 212] width 50 height 15
click at [322, 212] on input "True" at bounding box center [319, 213] width 5 height 4
radio input "true"
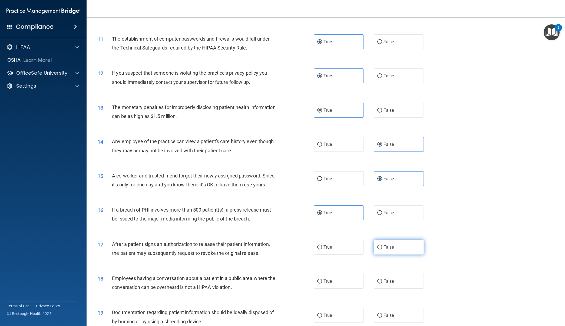
drag, startPoint x: 346, startPoint y: 241, endPoint x: 379, endPoint y: 241, distance: 32.5
click at [346, 241] on label "True" at bounding box center [339, 247] width 50 height 15
click at [322, 245] on input "True" at bounding box center [319, 247] width 5 height 4
radio input "true"
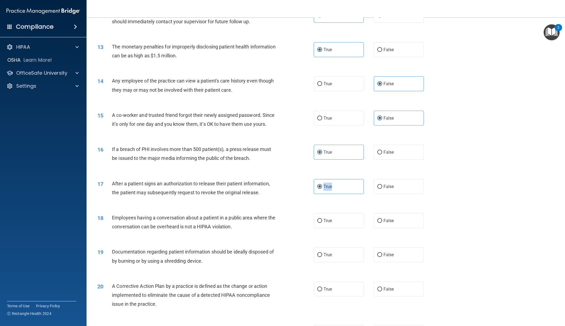
scroll to position [434, 0]
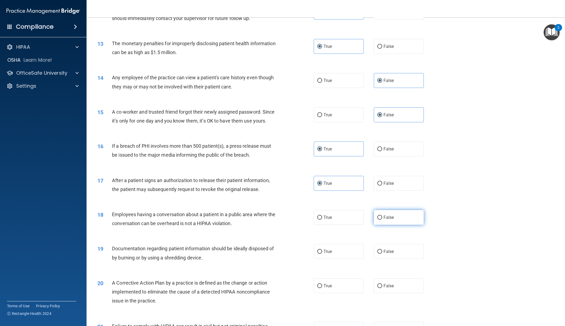
click at [404, 216] on label "False" at bounding box center [399, 217] width 50 height 15
click at [382, 216] on input "False" at bounding box center [380, 218] width 5 height 4
radio input "true"
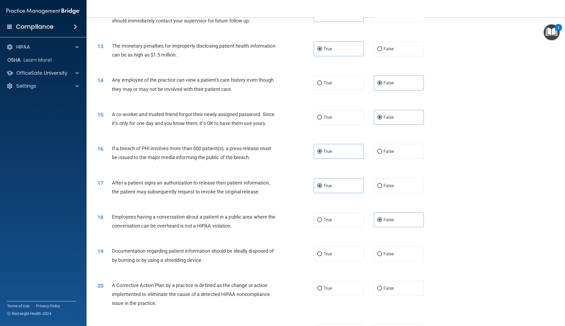
scroll to position [433, 0]
click at [346, 224] on label "True" at bounding box center [339, 220] width 50 height 15
click at [322, 222] on input "True" at bounding box center [319, 220] width 5 height 4
radio input "true"
click at [390, 222] on label "False" at bounding box center [399, 220] width 50 height 15
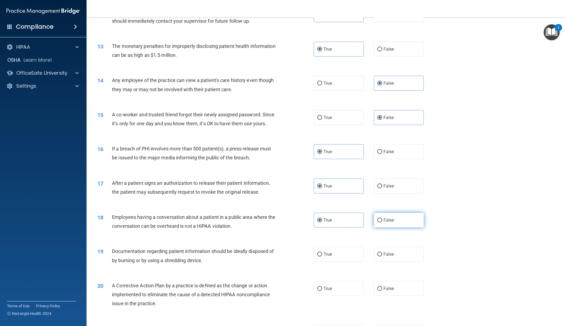
click at [382, 222] on input "False" at bounding box center [380, 220] width 5 height 4
radio input "true"
radio input "false"
click at [355, 247] on label "True" at bounding box center [339, 254] width 50 height 15
click at [322, 253] on input "True" at bounding box center [319, 255] width 5 height 4
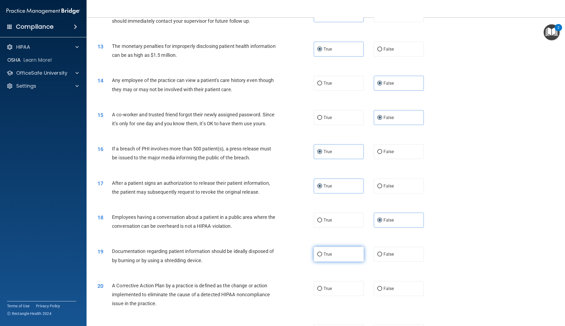
radio input "true"
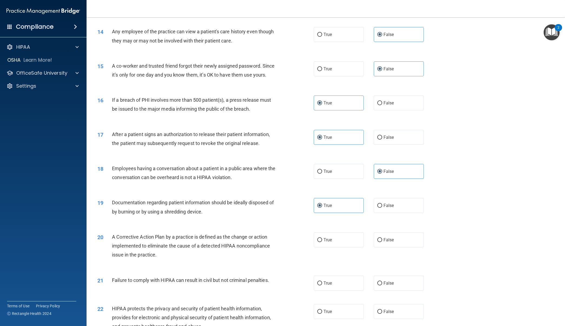
scroll to position [490, 0]
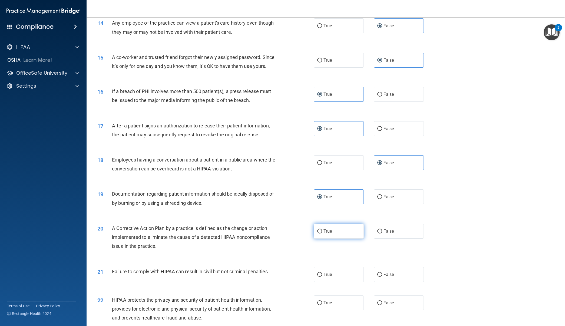
drag, startPoint x: 342, startPoint y: 228, endPoint x: 349, endPoint y: 227, distance: 7.3
click at [342, 228] on label "True" at bounding box center [339, 231] width 50 height 15
click at [322, 230] on input "True" at bounding box center [319, 232] width 5 height 4
radio input "true"
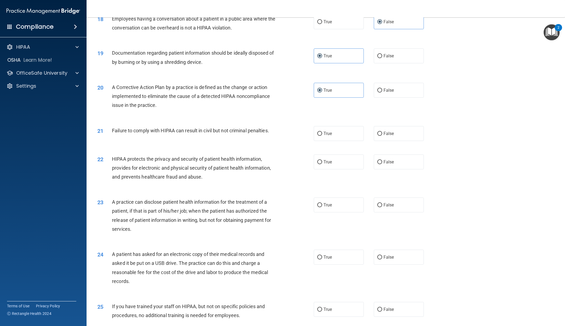
scroll to position [632, 0]
click at [382, 132] on input "False" at bounding box center [380, 134] width 5 height 4
radio input "true"
click at [345, 159] on label "True" at bounding box center [339, 161] width 50 height 15
click at [322, 160] on input "True" at bounding box center [319, 162] width 5 height 4
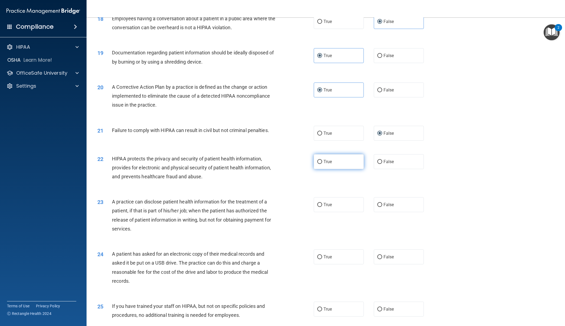
radio input "true"
click at [408, 200] on label "False" at bounding box center [399, 204] width 50 height 15
click at [382, 203] on input "False" at bounding box center [380, 205] width 5 height 4
radio input "true"
click at [348, 250] on label "True" at bounding box center [339, 257] width 50 height 15
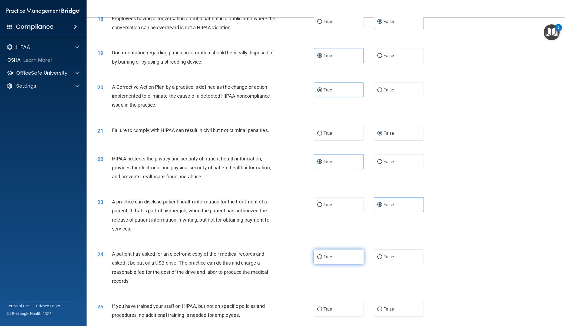
click at [322, 255] on input "True" at bounding box center [319, 257] width 5 height 4
radio input "true"
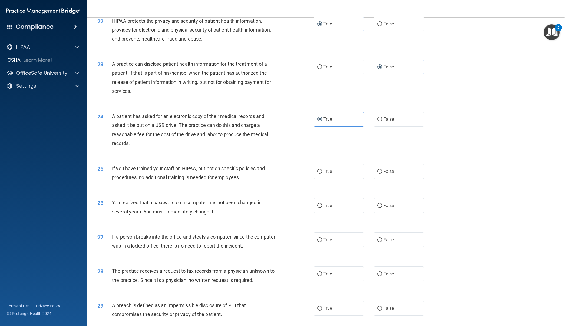
scroll to position [772, 0]
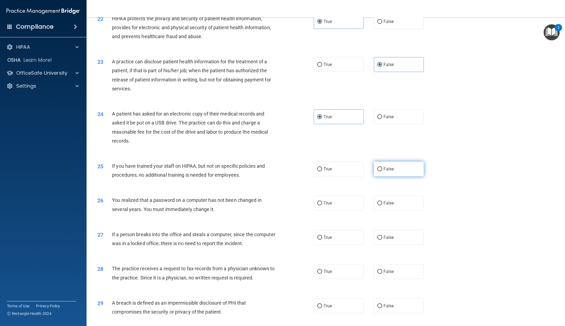
click at [392, 170] on label "False" at bounding box center [399, 169] width 50 height 15
click at [382, 170] on input "False" at bounding box center [380, 169] width 5 height 4
radio input "true"
click at [353, 198] on label "True" at bounding box center [339, 203] width 50 height 15
click at [322, 201] on input "True" at bounding box center [319, 203] width 5 height 4
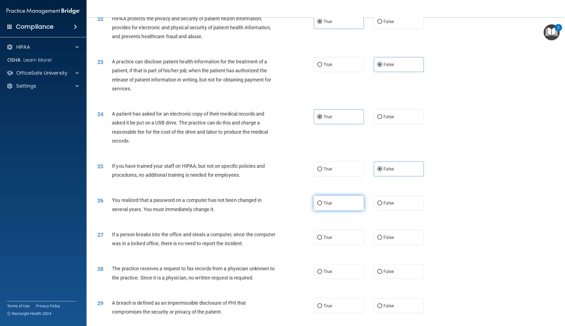
radio input "true"
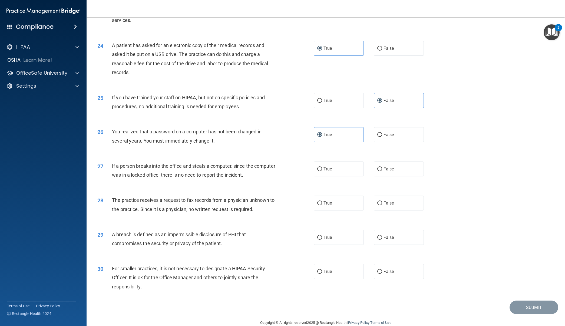
scroll to position [844, 0]
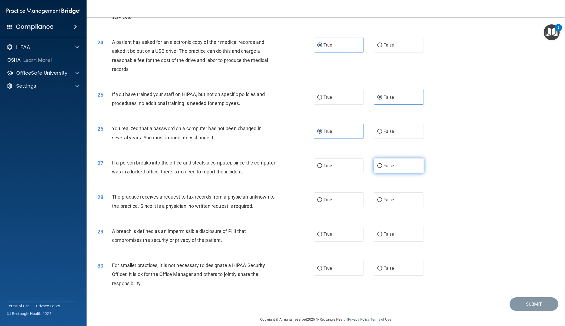
click at [391, 163] on span "False" at bounding box center [389, 165] width 11 height 5
click at [382, 164] on input "False" at bounding box center [380, 166] width 5 height 4
radio input "true"
click at [400, 195] on label "False" at bounding box center [399, 199] width 50 height 15
click at [382, 198] on input "False" at bounding box center [380, 200] width 5 height 4
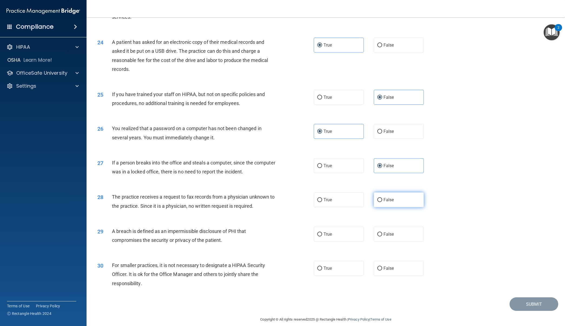
radio input "true"
click at [358, 228] on label "True" at bounding box center [339, 234] width 50 height 15
click at [322, 233] on input "True" at bounding box center [319, 235] width 5 height 4
radio input "true"
click at [404, 272] on div "30 For smaller practices, it is not necessary to designate a HIPAA Security Off…" at bounding box center [325, 275] width 465 height 43
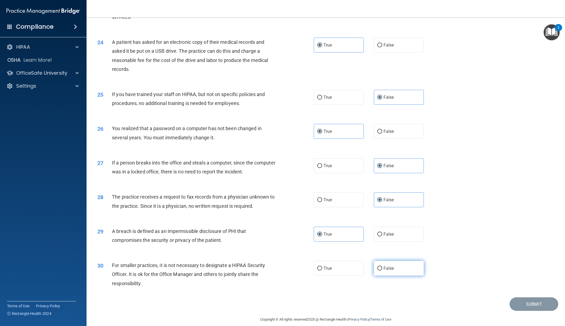
click at [404, 270] on label "False" at bounding box center [399, 268] width 50 height 15
click at [382, 270] on input "False" at bounding box center [380, 269] width 5 height 4
radio input "true"
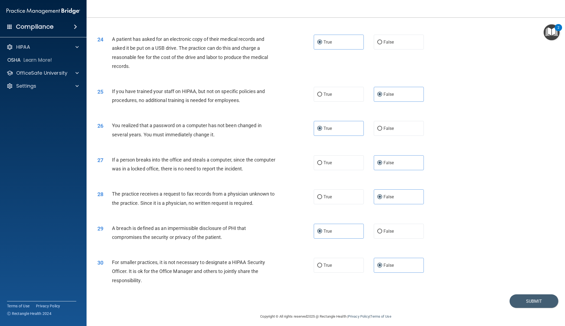
scroll to position [846, 0]
click at [516, 300] on button "Submit" at bounding box center [534, 302] width 49 height 14
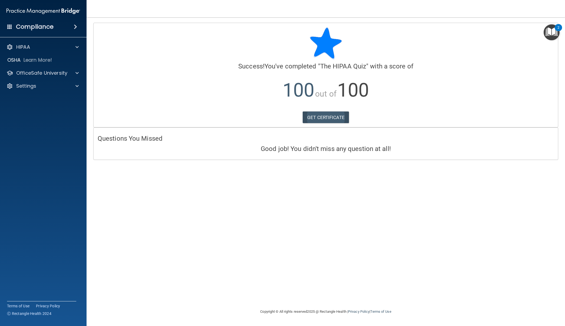
click at [332, 116] on link "GET CERTIFICATE" at bounding box center [326, 118] width 46 height 12
click at [550, 32] on img "Open Resource Center, 2 new notifications" at bounding box center [552, 32] width 16 height 16
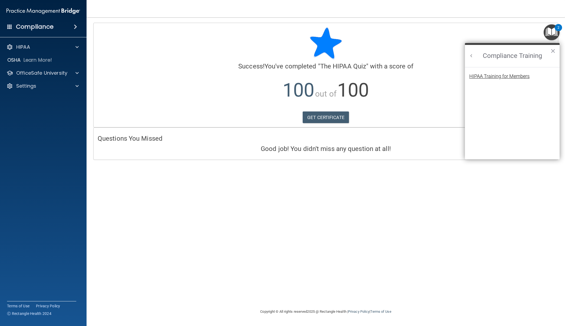
click at [496, 76] on div "HIPAA Training for Members" at bounding box center [500, 76] width 60 height 5
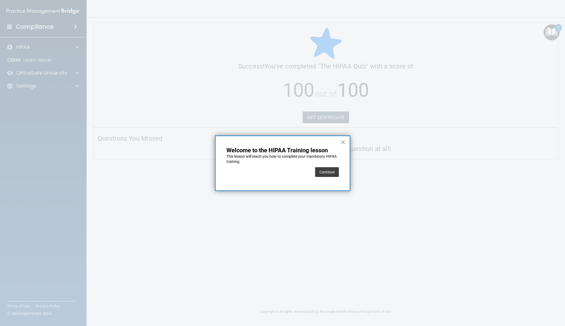
click at [326, 174] on button "Continue" at bounding box center [327, 172] width 24 height 10
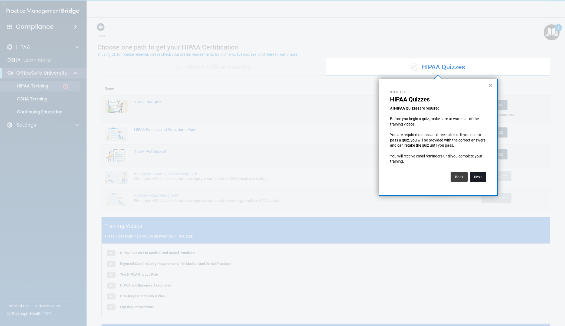
click at [481, 178] on button "Next" at bounding box center [478, 177] width 17 height 10
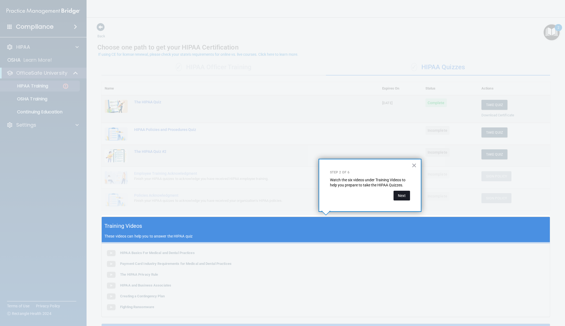
click at [399, 195] on button "Next" at bounding box center [402, 196] width 17 height 10
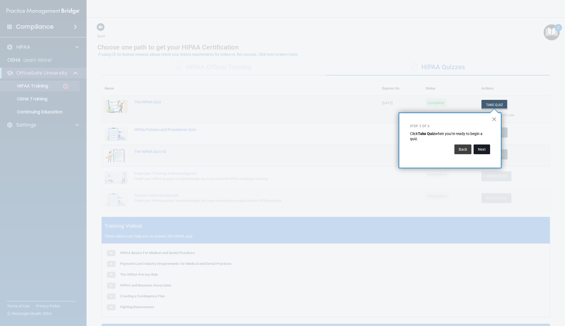
click at [475, 149] on button "Next" at bounding box center [482, 150] width 17 height 10
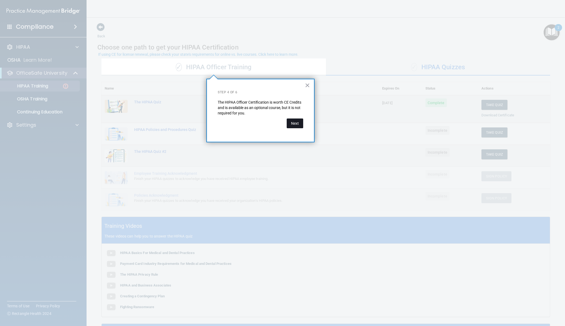
click at [297, 124] on button "Next" at bounding box center [295, 124] width 17 height 10
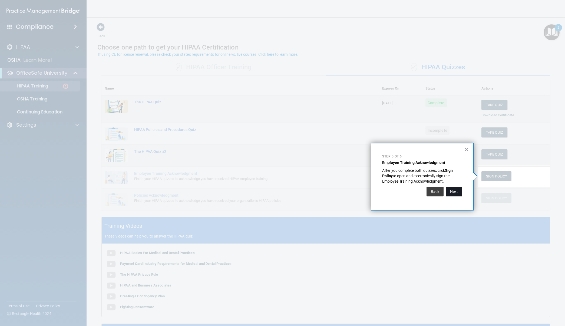
click at [456, 192] on button "Next" at bounding box center [454, 192] width 17 height 10
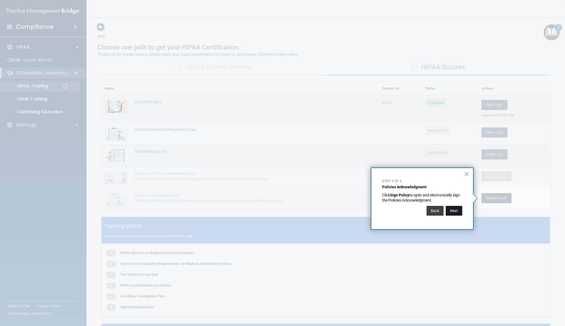
click at [454, 214] on button "Next" at bounding box center [454, 211] width 17 height 10
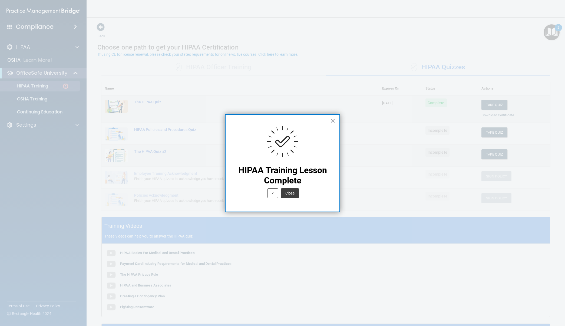
drag, startPoint x: 295, startPoint y: 192, endPoint x: 330, endPoint y: 192, distance: 34.6
click at [295, 192] on button "Close" at bounding box center [290, 193] width 18 height 10
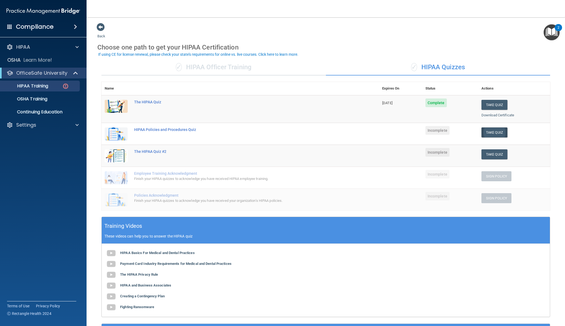
click at [489, 134] on button "Take Quiz" at bounding box center [495, 132] width 26 height 10
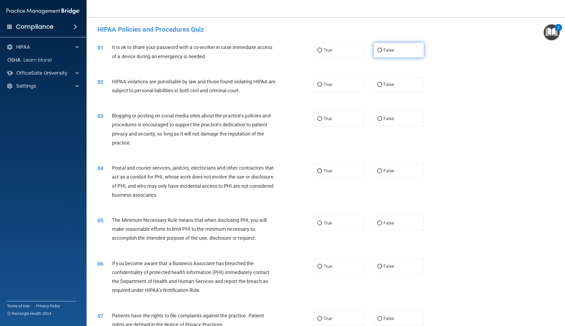
click at [401, 54] on label "False" at bounding box center [399, 50] width 50 height 15
click at [382, 53] on input "False" at bounding box center [380, 50] width 5 height 4
radio input "true"
drag, startPoint x: 349, startPoint y: 82, endPoint x: 351, endPoint y: 84, distance: 3.1
click at [349, 82] on label "True" at bounding box center [339, 84] width 50 height 15
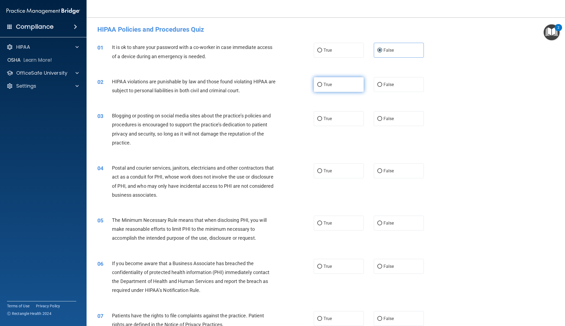
click at [322, 83] on input "True" at bounding box center [319, 85] width 5 height 4
radio input "true"
click at [396, 117] on label "False" at bounding box center [399, 118] width 50 height 15
click at [382, 117] on input "False" at bounding box center [380, 119] width 5 height 4
radio input "true"
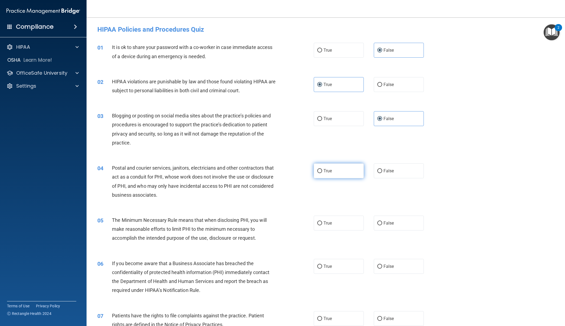
click at [344, 170] on label "True" at bounding box center [339, 170] width 50 height 15
click at [322, 170] on input "True" at bounding box center [319, 171] width 5 height 4
radio input "true"
click at [343, 223] on label "True" at bounding box center [339, 223] width 50 height 15
click at [322, 223] on input "True" at bounding box center [319, 223] width 5 height 4
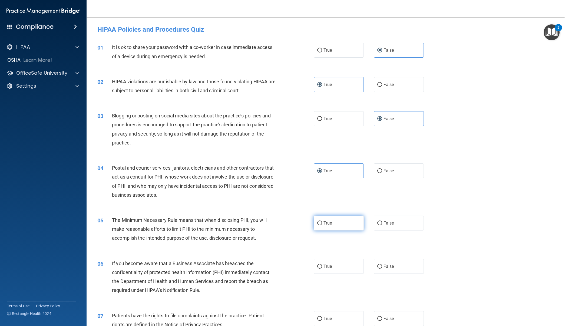
radio input "true"
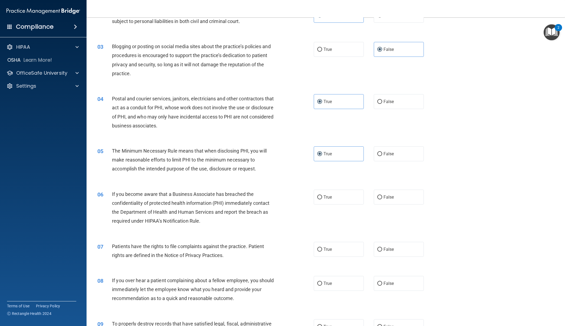
scroll to position [69, 0]
click at [409, 197] on label "False" at bounding box center [399, 197] width 50 height 15
click at [382, 197] on input "False" at bounding box center [380, 198] width 5 height 4
radio input "true"
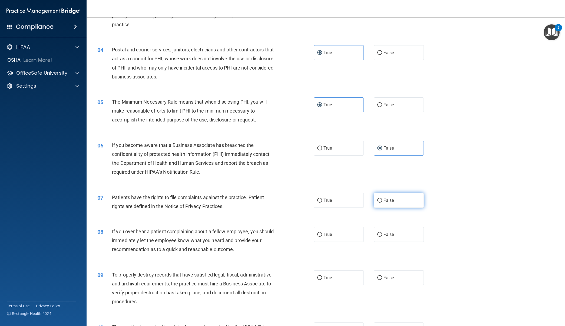
scroll to position [123, 0]
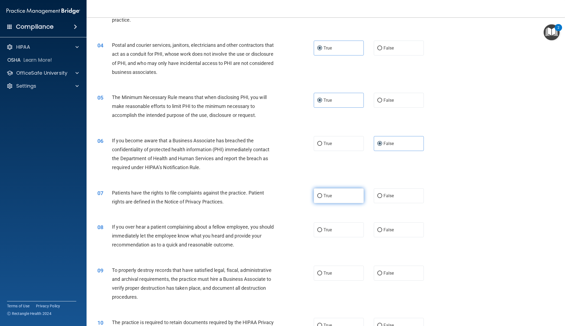
click at [361, 192] on label "True" at bounding box center [339, 195] width 50 height 15
click at [322, 194] on input "True" at bounding box center [319, 196] width 5 height 4
radio input "true"
click at [408, 227] on label "False" at bounding box center [399, 229] width 50 height 15
click at [382, 228] on input "False" at bounding box center [380, 230] width 5 height 4
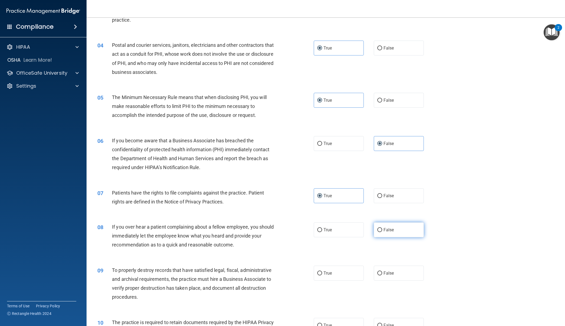
radio input "true"
click at [405, 267] on label "False" at bounding box center [399, 273] width 50 height 15
click at [382, 271] on input "False" at bounding box center [380, 273] width 5 height 4
radio input "true"
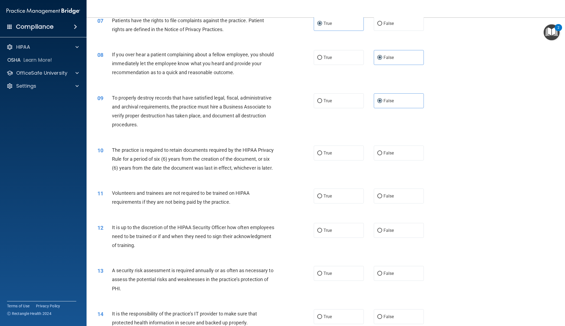
scroll to position [303, 0]
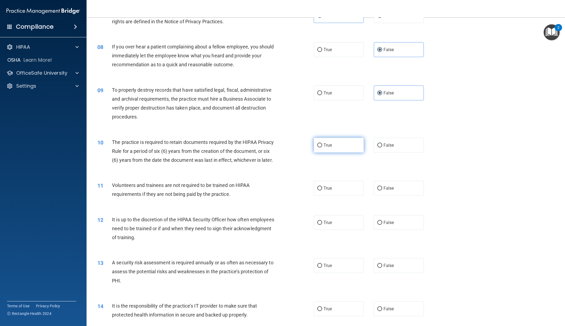
click at [357, 146] on label "True" at bounding box center [339, 145] width 50 height 15
click at [322, 146] on input "True" at bounding box center [319, 145] width 5 height 4
radio input "true"
click at [407, 182] on label "False" at bounding box center [399, 188] width 50 height 15
click at [382, 186] on input "False" at bounding box center [380, 188] width 5 height 4
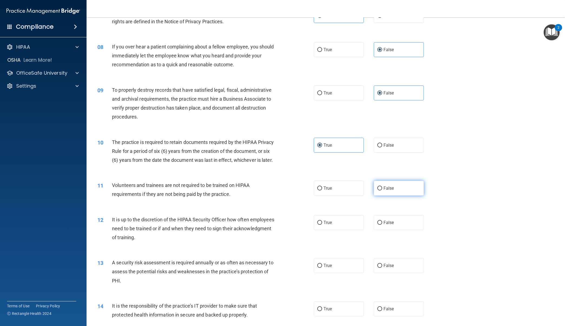
radio input "true"
drag, startPoint x: 412, startPoint y: 222, endPoint x: 431, endPoint y: 221, distance: 19.5
click at [412, 222] on label "False" at bounding box center [399, 222] width 50 height 15
click at [382, 222] on input "False" at bounding box center [380, 223] width 5 height 4
radio input "true"
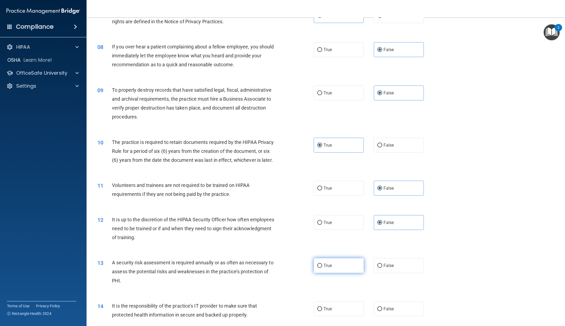
drag, startPoint x: 335, startPoint y: 268, endPoint x: 341, endPoint y: 266, distance: 6.7
click at [335, 268] on label "True" at bounding box center [339, 265] width 50 height 15
click at [322, 268] on input "True" at bounding box center [319, 266] width 5 height 4
radio input "true"
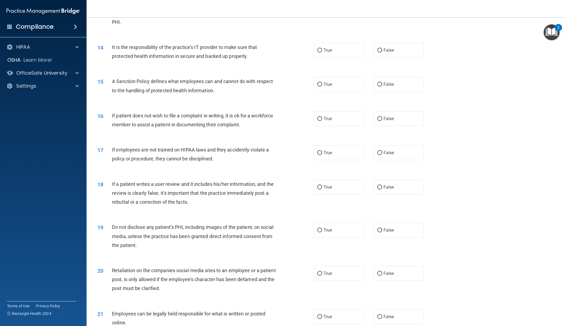
scroll to position [561, 0]
click at [398, 48] on label "False" at bounding box center [399, 50] width 50 height 15
click at [382, 49] on input "False" at bounding box center [380, 51] width 5 height 4
radio input "true"
drag, startPoint x: 407, startPoint y: 86, endPoint x: 407, endPoint y: 92, distance: 6.0
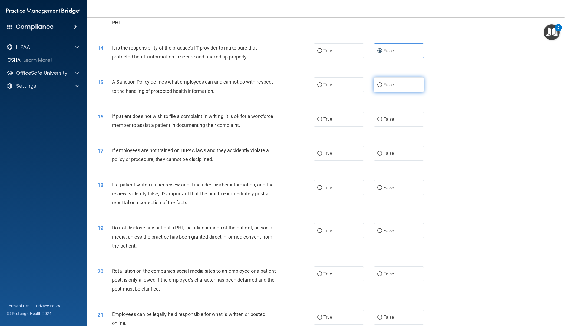
click at [407, 86] on label "False" at bounding box center [399, 84] width 50 height 15
click at [382, 86] on input "False" at bounding box center [380, 85] width 5 height 4
radio input "true"
click at [342, 113] on label "True" at bounding box center [339, 119] width 50 height 15
click at [322, 117] on input "True" at bounding box center [319, 119] width 5 height 4
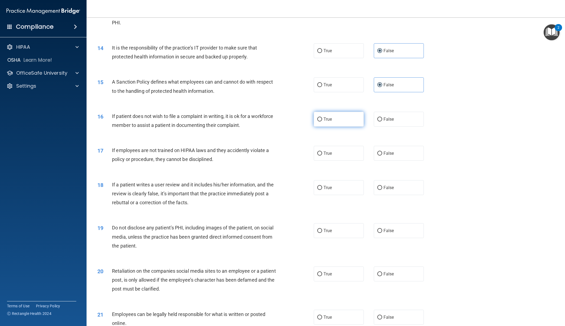
radio input "true"
click at [387, 152] on span "False" at bounding box center [389, 154] width 11 height 5
click at [382, 153] on input "False" at bounding box center [380, 155] width 5 height 4
radio input "true"
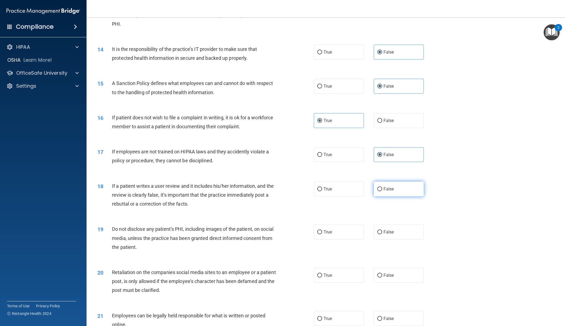
click at [394, 183] on label "False" at bounding box center [399, 189] width 50 height 15
click at [382, 187] on input "False" at bounding box center [380, 189] width 5 height 4
radio input "true"
click at [345, 229] on label "True" at bounding box center [339, 232] width 50 height 15
click at [322, 230] on input "True" at bounding box center [319, 232] width 5 height 4
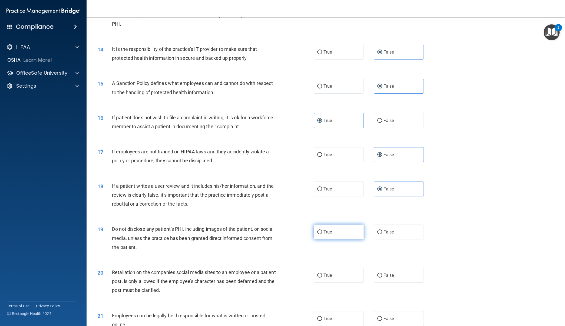
radio input "true"
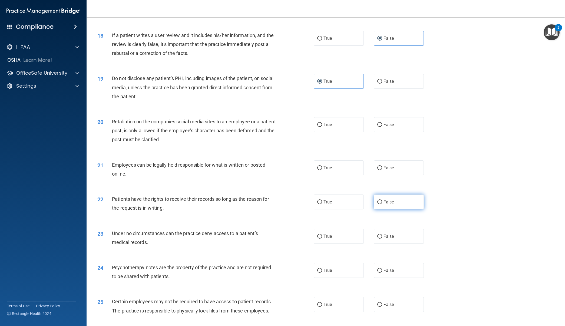
scroll to position [711, 0]
click at [389, 125] on label "False" at bounding box center [399, 124] width 50 height 15
click at [382, 125] on input "False" at bounding box center [380, 124] width 5 height 4
radio input "true"
click at [342, 168] on label "True" at bounding box center [339, 167] width 50 height 15
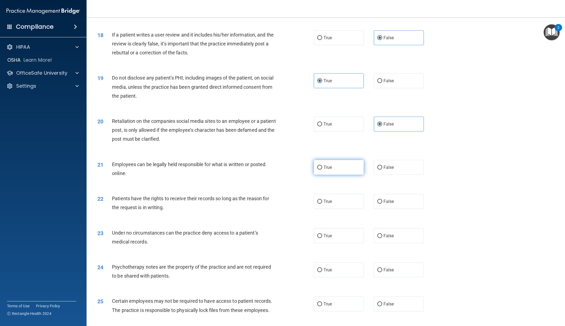
click at [322, 168] on input "True" at bounding box center [319, 168] width 5 height 4
radio input "true"
click at [393, 201] on label "False" at bounding box center [399, 201] width 50 height 15
click at [382, 201] on input "False" at bounding box center [380, 202] width 5 height 4
radio input "true"
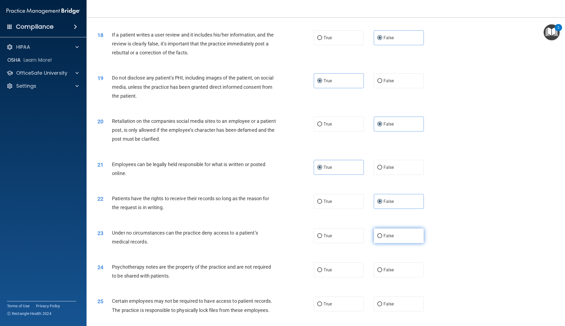
click at [396, 231] on label "False" at bounding box center [399, 235] width 50 height 15
click at [382, 234] on input "False" at bounding box center [380, 236] width 5 height 4
radio input "true"
click at [346, 266] on label "True" at bounding box center [339, 270] width 50 height 15
click at [322, 268] on input "True" at bounding box center [319, 270] width 5 height 4
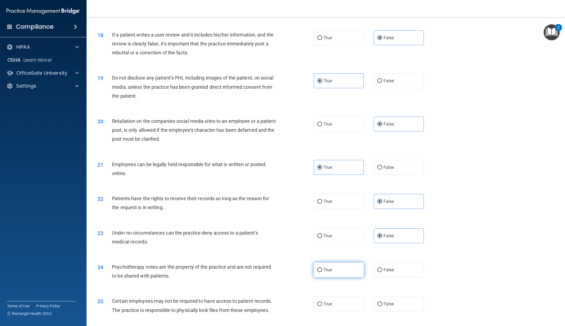
radio input "true"
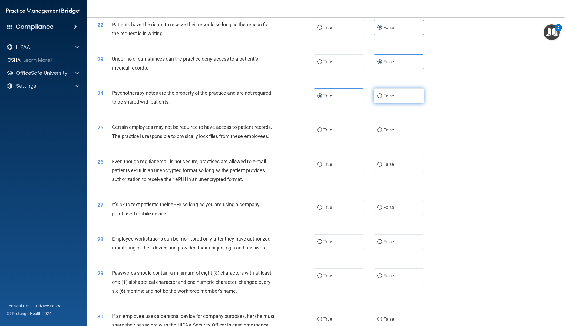
scroll to position [886, 0]
click at [336, 131] on label "True" at bounding box center [339, 129] width 50 height 15
click at [322, 131] on input "True" at bounding box center [319, 130] width 5 height 4
radio input "true"
click at [345, 167] on label "True" at bounding box center [339, 164] width 50 height 15
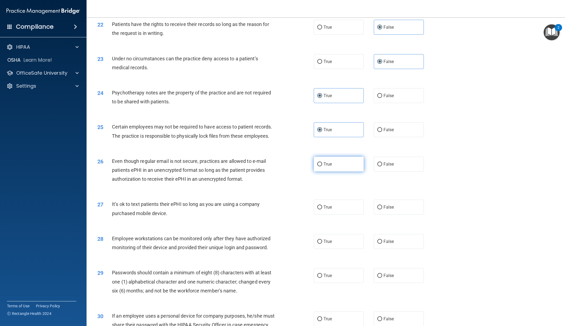
click at [322, 166] on input "True" at bounding box center [319, 164] width 5 height 4
radio input "true"
click at [385, 205] on span "False" at bounding box center [389, 207] width 11 height 5
click at [382, 205] on input "False" at bounding box center [380, 207] width 5 height 4
radio input "true"
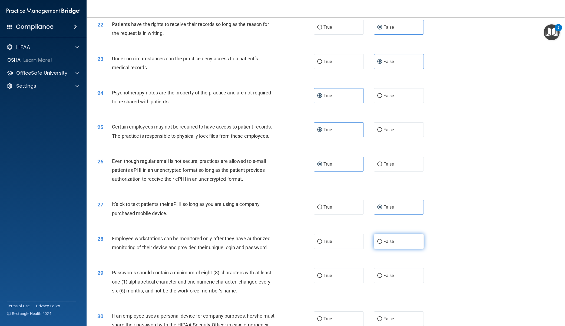
click at [394, 243] on label "False" at bounding box center [399, 241] width 50 height 15
click at [382, 243] on input "False" at bounding box center [380, 242] width 5 height 4
radio input "true"
click at [353, 268] on label "True" at bounding box center [339, 275] width 50 height 15
click at [322, 274] on input "True" at bounding box center [319, 276] width 5 height 4
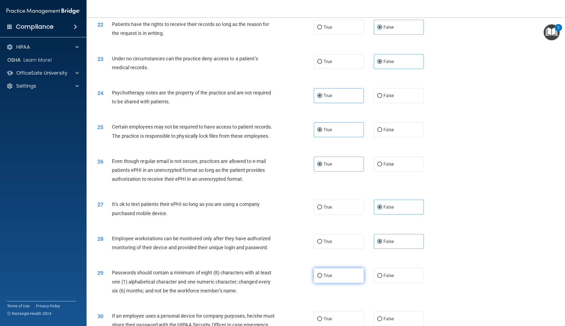
radio input "true"
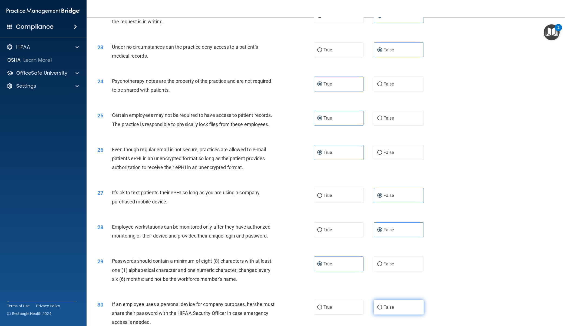
drag, startPoint x: 400, startPoint y: 301, endPoint x: 398, endPoint y: 295, distance: 6.0
click at [400, 301] on label "False" at bounding box center [399, 307] width 50 height 15
click at [382, 306] on input "False" at bounding box center [380, 308] width 5 height 4
radio input "true"
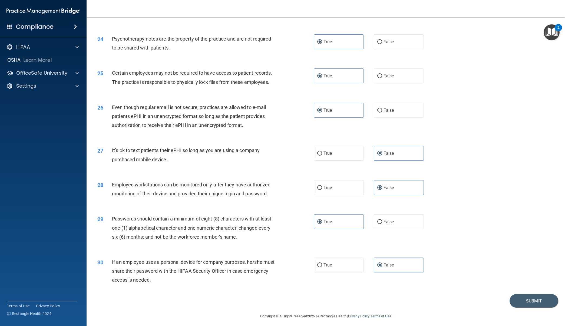
scroll to position [938, 0]
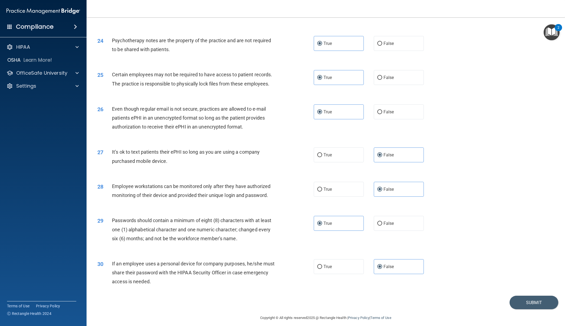
click at [531, 309] on footer "Copyright © All rights reserved 2025 @ Rectangle Health | Privacy Policy | Term…" at bounding box center [325, 317] width 457 height 16
click at [528, 309] on footer "Copyright © All rights reserved 2025 @ Rectangle Health | Privacy Policy | Term…" at bounding box center [325, 317] width 457 height 16
click at [526, 301] on button "Submit" at bounding box center [534, 303] width 49 height 14
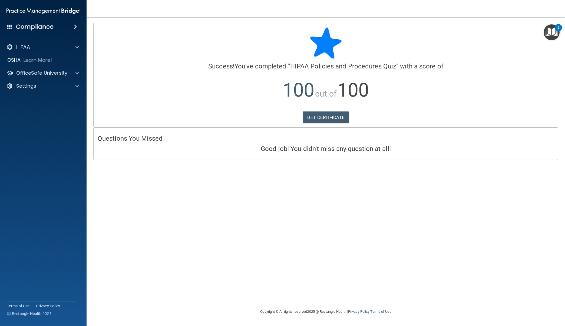
click at [552, 30] on img "Open Resource Center, 2 new notifications" at bounding box center [552, 32] width 16 height 16
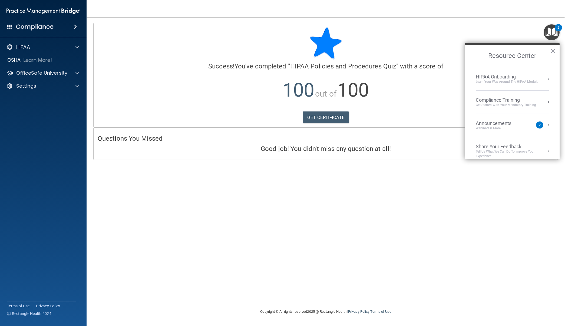
click at [506, 82] on div "Learn Your Way around the HIPAA module" at bounding box center [507, 82] width 63 height 5
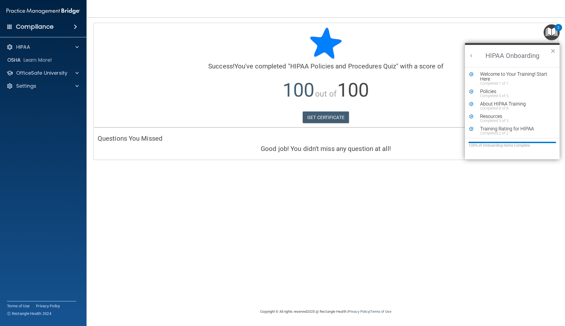
click at [476, 57] on h2 "HIPAA Onboarding" at bounding box center [512, 56] width 95 height 22
click at [473, 57] on button "Back to Resource Center Home" at bounding box center [471, 55] width 5 height 5
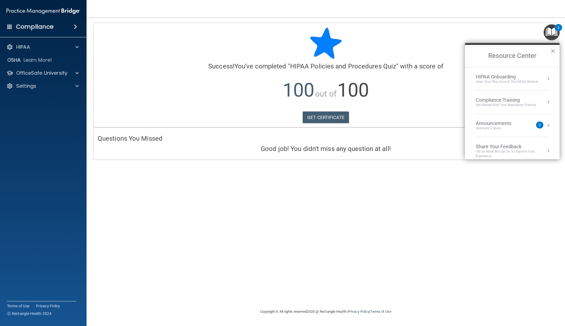
click at [508, 103] on div "Get Started with your mandatory training" at bounding box center [506, 105] width 60 height 5
click at [504, 77] on div "HIPAA Training for Members" at bounding box center [500, 76] width 60 height 5
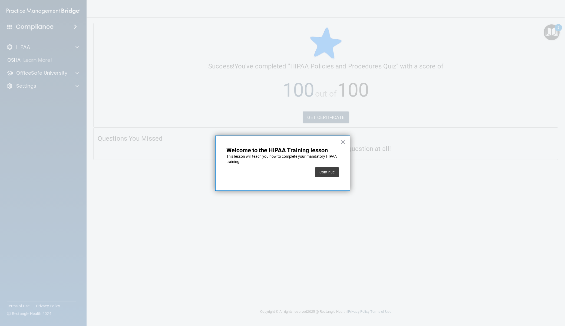
click at [322, 177] on div "Continue" at bounding box center [327, 172] width 24 height 15
click at [325, 175] on button "Continue" at bounding box center [327, 172] width 24 height 10
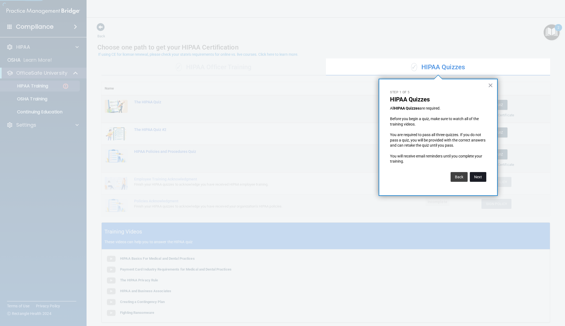
click at [476, 175] on button "Next" at bounding box center [478, 177] width 17 height 10
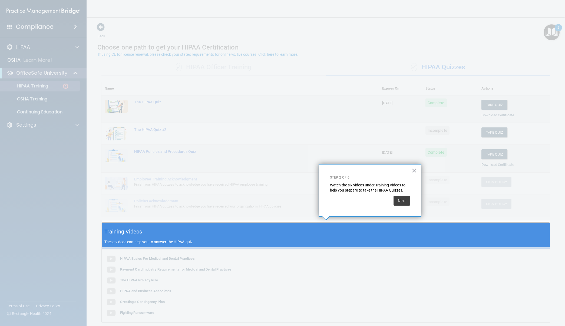
click at [412, 201] on div "× Step 2 of 6 Watch the six videos under Training Videos to help you prepare to…" at bounding box center [370, 190] width 103 height 53
click at [402, 200] on button "Next" at bounding box center [402, 201] width 17 height 10
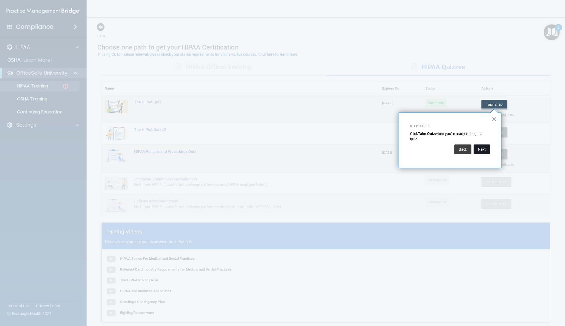
click at [479, 152] on button "Next" at bounding box center [482, 150] width 17 height 10
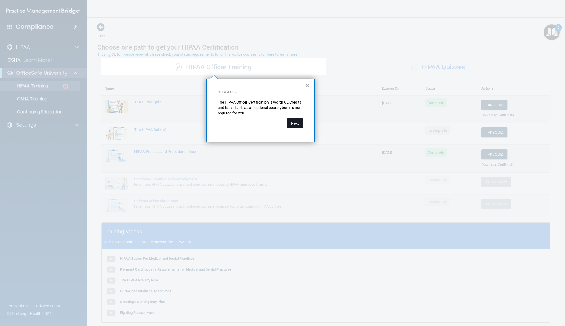
click at [301, 123] on button "Next" at bounding box center [295, 124] width 17 height 10
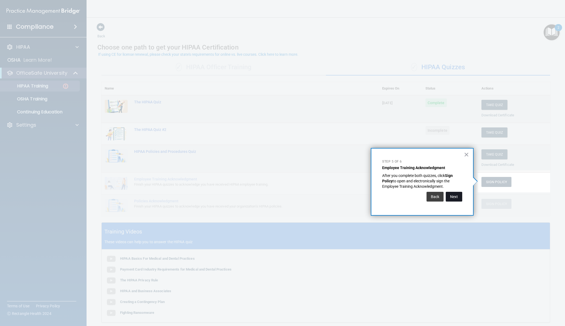
click at [450, 197] on button "Next" at bounding box center [454, 197] width 17 height 10
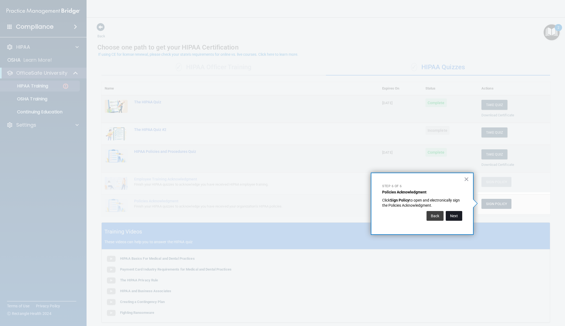
click at [454, 213] on button "Next" at bounding box center [454, 216] width 17 height 10
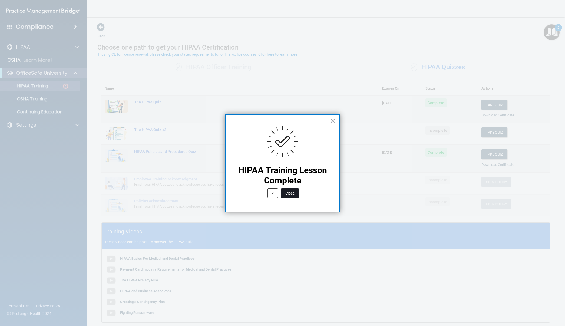
drag, startPoint x: 295, startPoint y: 190, endPoint x: 308, endPoint y: 188, distance: 13.4
click at [295, 190] on button "Close" at bounding box center [290, 193] width 18 height 10
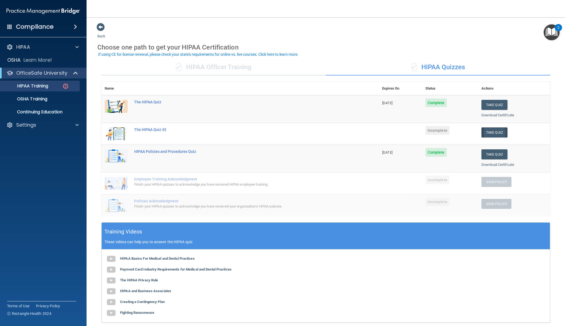
click at [487, 133] on button "Take Quiz" at bounding box center [495, 132] width 26 height 10
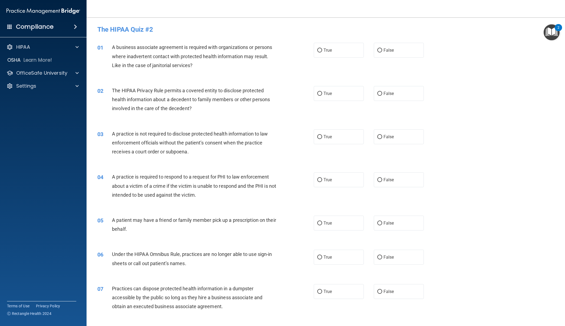
click at [387, 59] on div "01 A business associate agreement is required with organizations or persons whe…" at bounding box center [325, 57] width 465 height 43
drag, startPoint x: 389, startPoint y: 51, endPoint x: 385, endPoint y: 55, distance: 5.8
click at [389, 51] on span "False" at bounding box center [389, 50] width 11 height 5
click at [382, 51] on input "False" at bounding box center [380, 50] width 5 height 4
radio input "true"
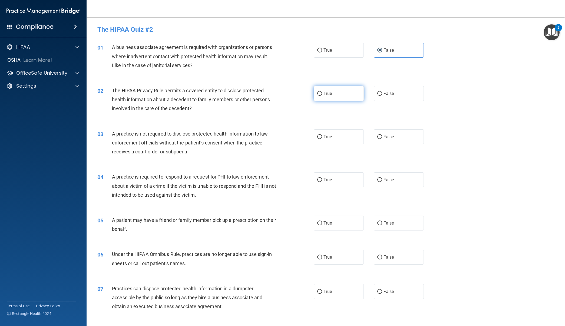
click at [357, 95] on label "True" at bounding box center [339, 93] width 50 height 15
click at [322, 95] on input "True" at bounding box center [319, 94] width 5 height 4
radio input "true"
click at [389, 134] on span "False" at bounding box center [389, 136] width 11 height 5
click at [382, 135] on input "False" at bounding box center [380, 137] width 5 height 4
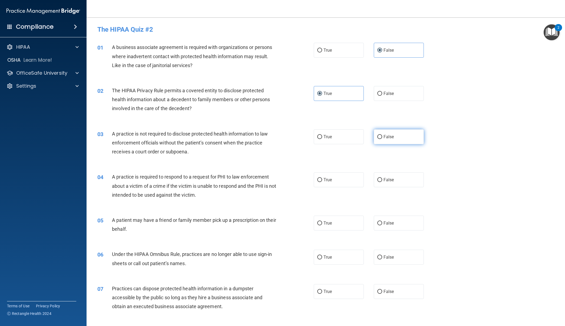
radio input "true"
click at [352, 179] on label "True" at bounding box center [339, 179] width 50 height 15
click at [322, 179] on input "True" at bounding box center [319, 180] width 5 height 4
radio input "true"
drag, startPoint x: 339, startPoint y: 219, endPoint x: 354, endPoint y: 217, distance: 15.0
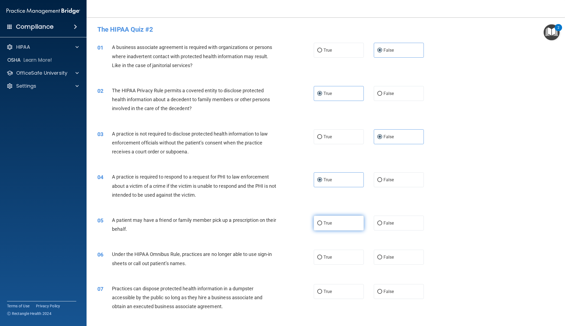
click at [339, 219] on label "True" at bounding box center [339, 223] width 50 height 15
click at [322, 221] on input "True" at bounding box center [319, 223] width 5 height 4
radio input "true"
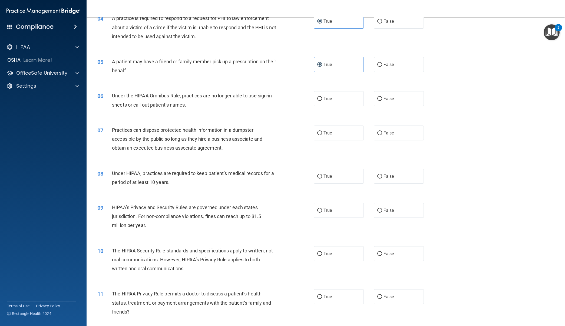
scroll to position [173, 0]
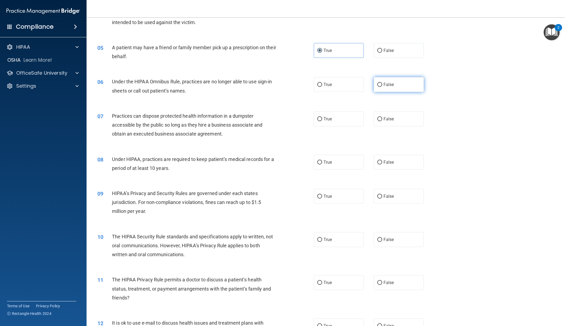
click at [405, 87] on label "False" at bounding box center [399, 84] width 50 height 15
click at [382, 87] on input "False" at bounding box center [380, 85] width 5 height 4
radio input "true"
drag, startPoint x: 405, startPoint y: 114, endPoint x: 406, endPoint y: 128, distance: 14.1
click at [405, 114] on label "False" at bounding box center [399, 119] width 50 height 15
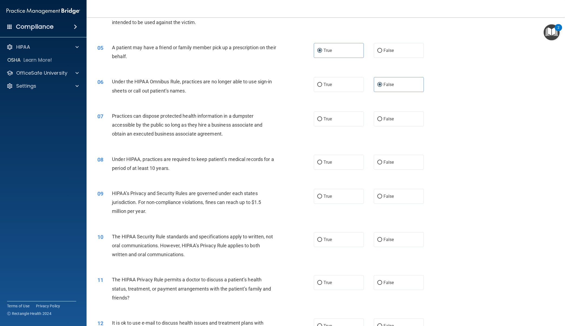
click at [382, 117] on input "False" at bounding box center [380, 119] width 5 height 4
radio input "true"
drag, startPoint x: 402, startPoint y: 155, endPoint x: 402, endPoint y: 179, distance: 24.9
click at [402, 155] on label "False" at bounding box center [399, 162] width 50 height 15
click at [382, 161] on input "False" at bounding box center [380, 163] width 5 height 4
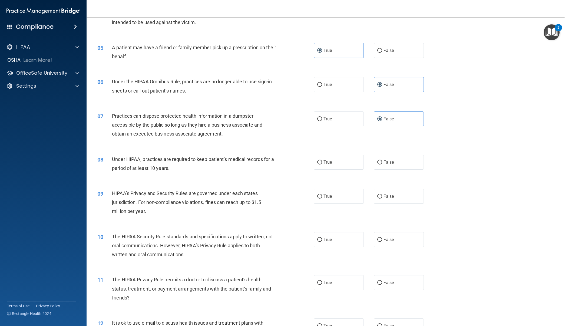
radio input "true"
drag, startPoint x: 400, startPoint y: 194, endPoint x: 402, endPoint y: 194, distance: 2.7
click at [400, 194] on label "False" at bounding box center [399, 196] width 50 height 15
click at [382, 195] on input "False" at bounding box center [380, 197] width 5 height 4
radio input "true"
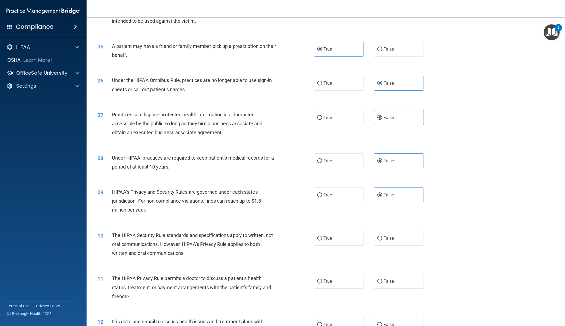
scroll to position [174, 0]
click at [342, 237] on label "True" at bounding box center [339, 238] width 50 height 15
click at [322, 237] on input "True" at bounding box center [319, 238] width 5 height 4
radio input "true"
drag, startPoint x: 333, startPoint y: 274, endPoint x: 339, endPoint y: 271, distance: 6.5
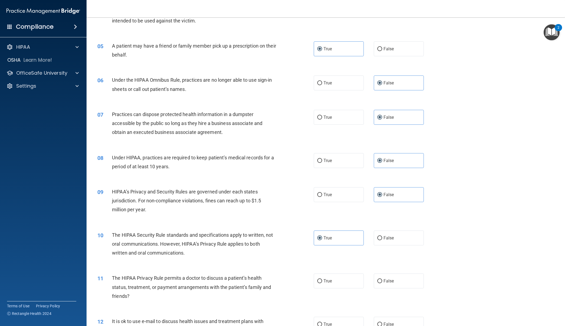
click at [334, 274] on label "True" at bounding box center [339, 281] width 50 height 15
click at [322, 279] on input "True" at bounding box center [319, 281] width 5 height 4
radio input "true"
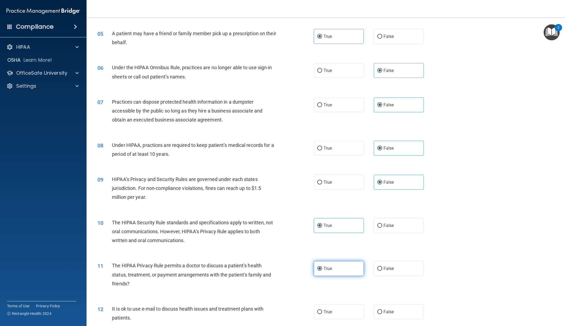
scroll to position [205, 0]
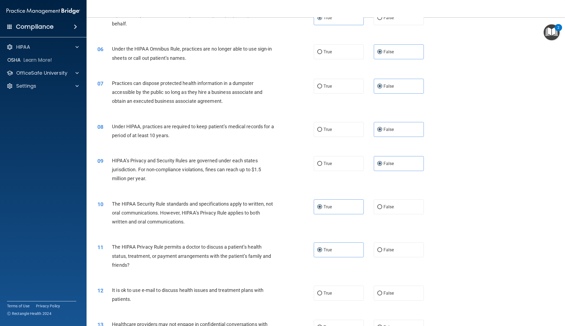
drag, startPoint x: 335, startPoint y: 285, endPoint x: 342, endPoint y: 283, distance: 6.5
click at [335, 286] on label "True" at bounding box center [339, 293] width 50 height 15
click at [322, 292] on input "True" at bounding box center [319, 294] width 5 height 4
radio input "true"
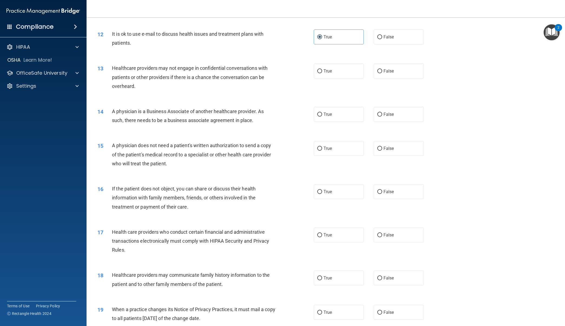
scroll to position [468, 0]
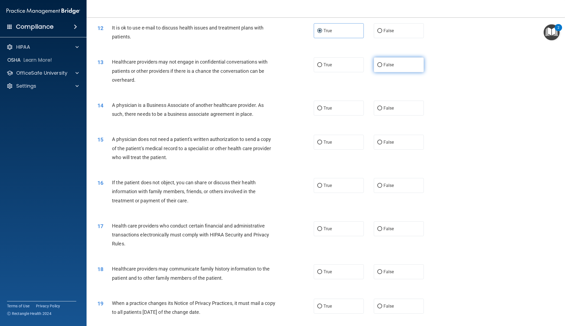
click at [384, 68] on label "False" at bounding box center [399, 64] width 50 height 15
click at [382, 67] on input "False" at bounding box center [380, 65] width 5 height 4
radio input "true"
click at [389, 110] on label "False" at bounding box center [399, 108] width 50 height 15
click at [382, 110] on input "False" at bounding box center [380, 108] width 5 height 4
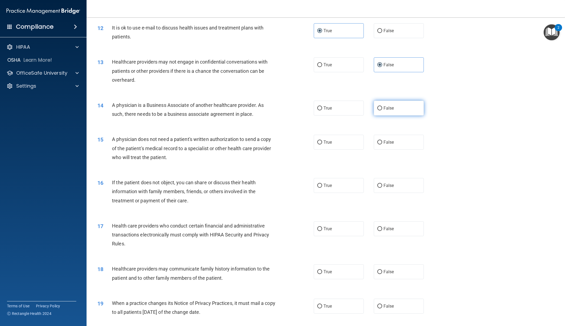
radio input "true"
drag, startPoint x: 331, startPoint y: 142, endPoint x: 328, endPoint y: 167, distance: 25.2
click at [331, 142] on span "True" at bounding box center [328, 142] width 8 height 5
click at [322, 142] on input "True" at bounding box center [319, 142] width 5 height 4
radio input "true"
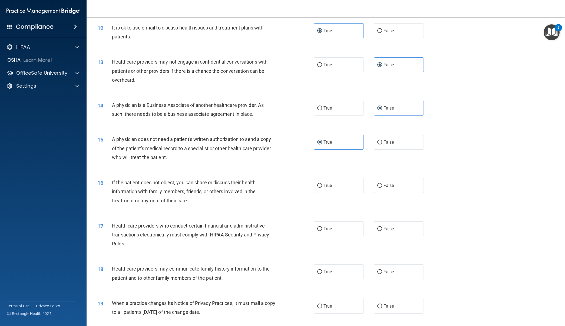
click at [332, 190] on label "True" at bounding box center [339, 185] width 50 height 15
click at [322, 188] on input "True" at bounding box center [319, 186] width 5 height 4
radio input "true"
click at [332, 224] on label "True" at bounding box center [339, 228] width 50 height 15
click at [322, 227] on input "True" at bounding box center [319, 229] width 5 height 4
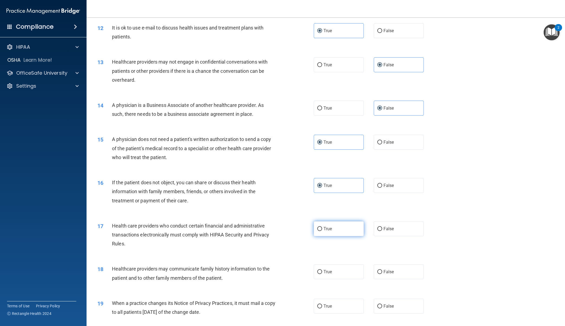
radio input "true"
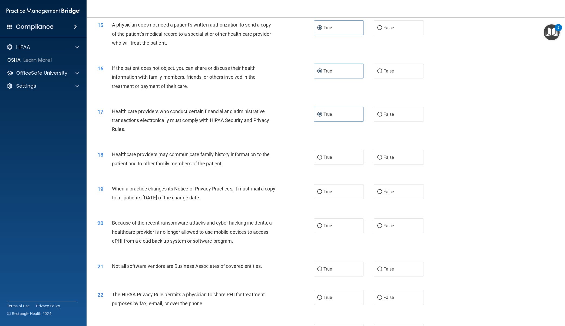
scroll to position [583, 0]
click at [391, 158] on label "False" at bounding box center [399, 157] width 50 height 15
click at [382, 158] on input "False" at bounding box center [380, 157] width 5 height 4
radio input "true"
drag, startPoint x: 398, startPoint y: 187, endPoint x: 398, endPoint y: 209, distance: 22.2
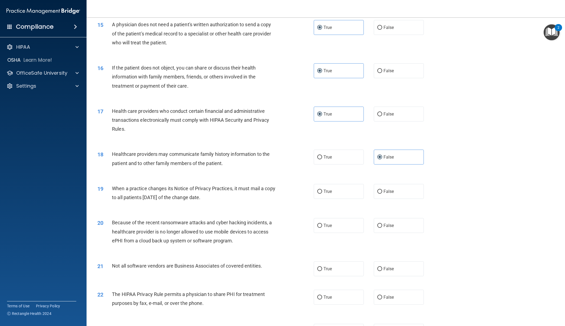
click at [398, 187] on label "False" at bounding box center [399, 191] width 50 height 15
click at [382, 190] on input "False" at bounding box center [380, 192] width 5 height 4
radio input "true"
click at [397, 221] on label "False" at bounding box center [399, 225] width 50 height 15
click at [382, 224] on input "False" at bounding box center [380, 226] width 5 height 4
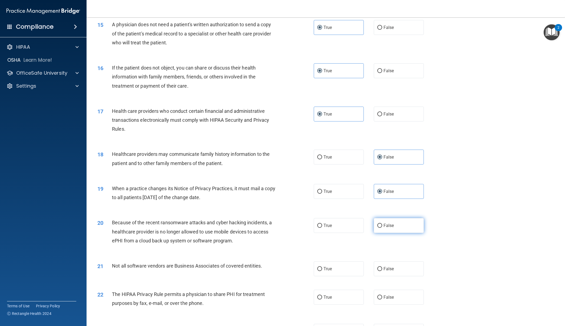
radio input "true"
click at [342, 263] on label "True" at bounding box center [339, 268] width 50 height 15
click at [322, 267] on input "True" at bounding box center [319, 269] width 5 height 4
radio input "true"
drag, startPoint x: 340, startPoint y: 294, endPoint x: 353, endPoint y: 290, distance: 13.8
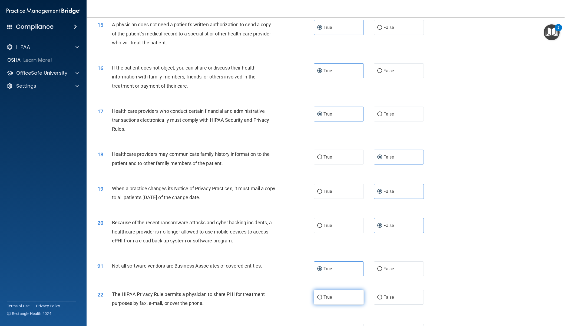
click at [340, 293] on label "True" at bounding box center [339, 297] width 50 height 15
click at [322, 296] on input "True" at bounding box center [319, 298] width 5 height 4
radio input "true"
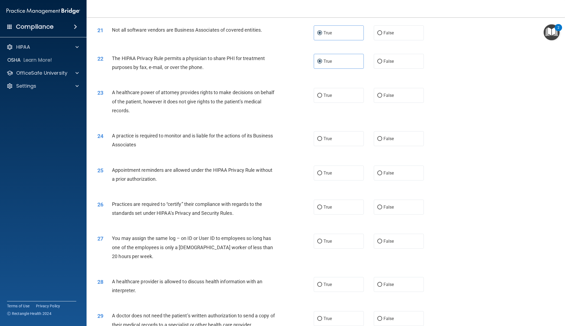
scroll to position [827, 0]
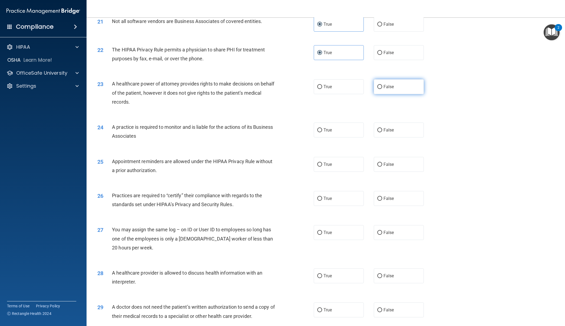
click at [386, 89] on label "False" at bounding box center [399, 86] width 50 height 15
click at [382, 89] on input "False" at bounding box center [380, 87] width 5 height 4
radio input "true"
click at [398, 125] on label "False" at bounding box center [399, 130] width 50 height 15
click at [382, 128] on input "False" at bounding box center [380, 130] width 5 height 4
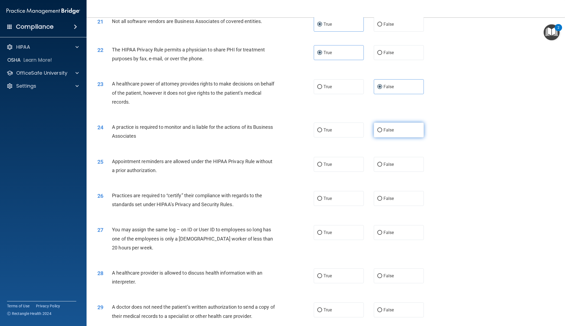
radio input "true"
click at [348, 161] on label "True" at bounding box center [339, 164] width 50 height 15
click at [322, 163] on input "True" at bounding box center [319, 165] width 5 height 4
radio input "true"
click at [392, 191] on label "False" at bounding box center [399, 198] width 50 height 15
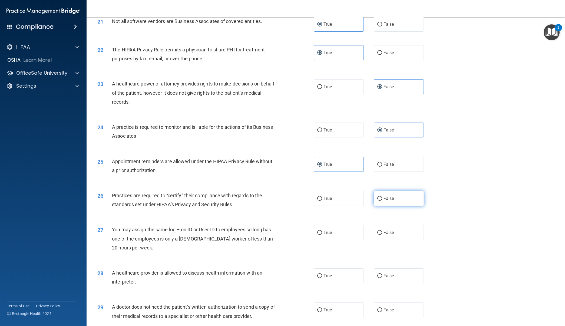
click at [382, 197] on input "False" at bounding box center [380, 199] width 5 height 4
radio input "true"
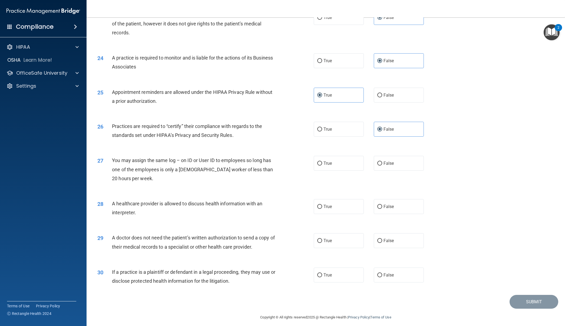
scroll to position [896, 0]
click at [393, 161] on span "False" at bounding box center [389, 163] width 11 height 5
click at [382, 162] on input "False" at bounding box center [380, 164] width 5 height 4
radio input "true"
drag, startPoint x: 353, startPoint y: 205, endPoint x: 351, endPoint y: 209, distance: 5.2
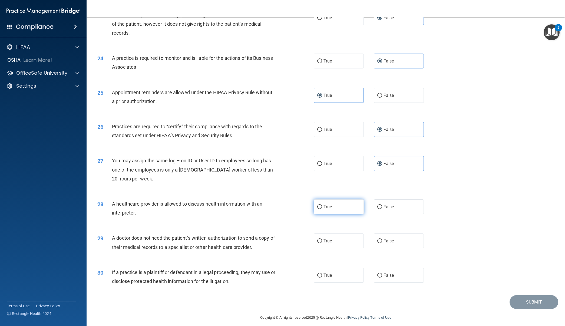
click at [353, 205] on label "True" at bounding box center [339, 206] width 50 height 15
click at [322, 205] on input "True" at bounding box center [319, 207] width 5 height 4
radio input "true"
drag, startPoint x: 341, startPoint y: 236, endPoint x: 342, endPoint y: 244, distance: 7.6
click at [341, 236] on label "True" at bounding box center [339, 241] width 50 height 15
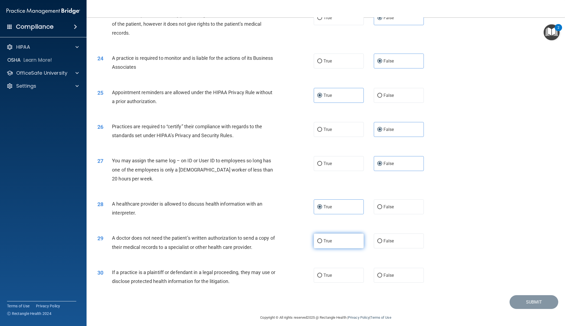
click at [322, 239] on input "True" at bounding box center [319, 241] width 5 height 4
radio input "true"
click at [342, 269] on label "True" at bounding box center [339, 275] width 50 height 15
click at [322, 274] on input "True" at bounding box center [319, 276] width 5 height 4
radio input "true"
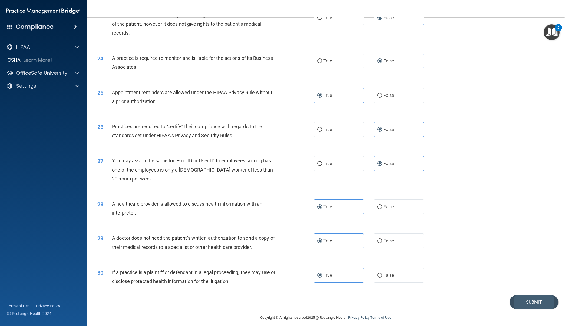
click at [519, 302] on button "Submit" at bounding box center [534, 302] width 49 height 14
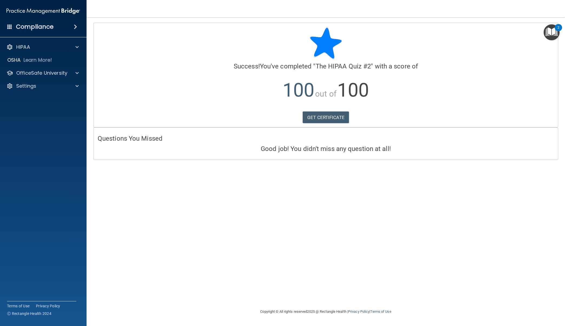
click at [551, 35] on img "Open Resource Center, 2 new notifications" at bounding box center [552, 32] width 16 height 16
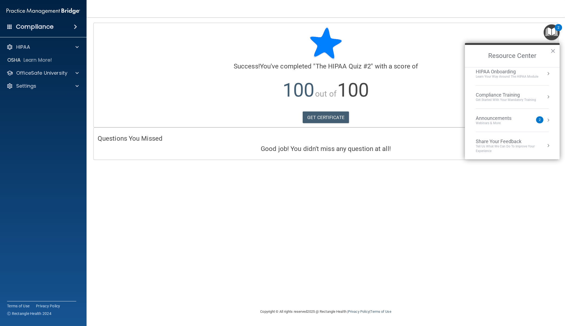
scroll to position [5, 0]
drag, startPoint x: 34, startPoint y: 70, endPoint x: 38, endPoint y: 71, distance: 4.1
click at [34, 70] on p "OfficeSafe University" at bounding box center [41, 73] width 51 height 6
click at [44, 86] on p "HIPAA Training" at bounding box center [26, 85] width 45 height 5
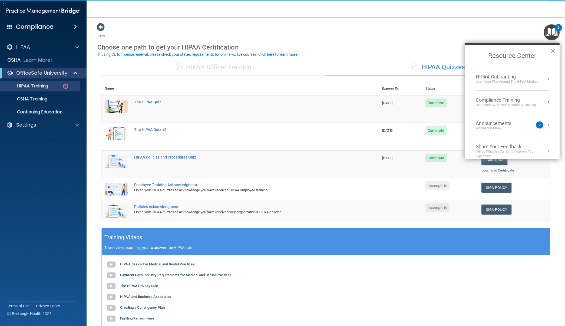
drag, startPoint x: 407, startPoint y: 37, endPoint x: 405, endPoint y: 40, distance: 3.8
click at [407, 37] on div "Back Choose one path to get your HIPAA Certification ✓ HIPAA Officer Training ✓…" at bounding box center [325, 199] width 457 height 352
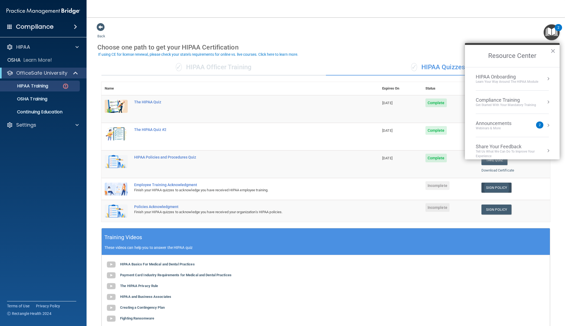
click at [493, 186] on link "Sign Policy" at bounding box center [497, 188] width 30 height 10
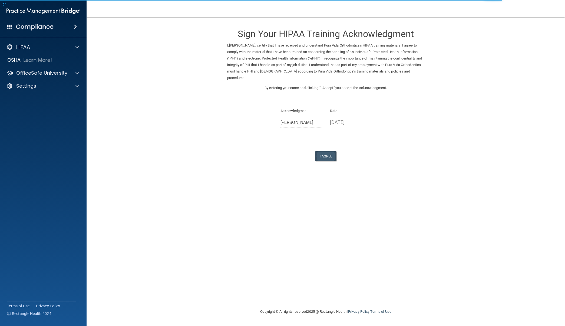
click at [333, 154] on button "I Agree" at bounding box center [326, 156] width 22 height 10
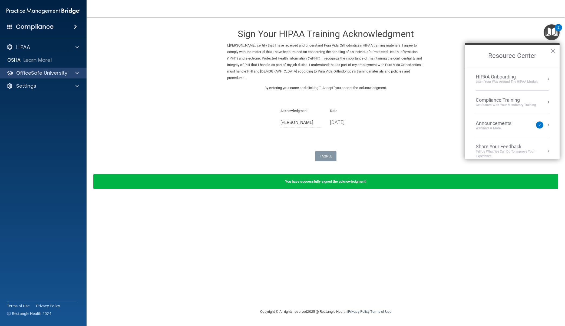
click at [64, 74] on p "OfficeSafe University" at bounding box center [41, 73] width 51 height 6
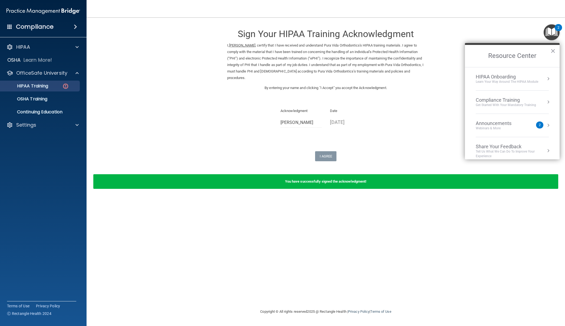
drag, startPoint x: 53, startPoint y: 84, endPoint x: 58, endPoint y: 86, distance: 5.7
click at [53, 84] on div "HIPAA Training" at bounding box center [41, 85] width 74 height 5
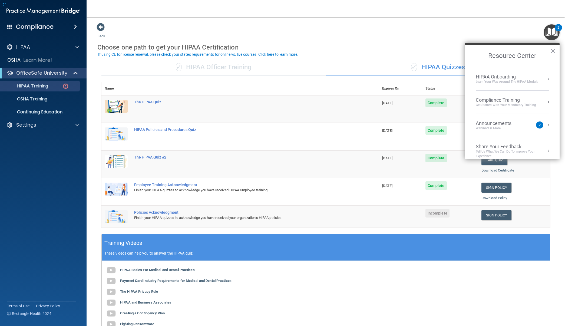
click at [556, 34] on img "Open Resource Center, 2 new notifications" at bounding box center [552, 32] width 16 height 16
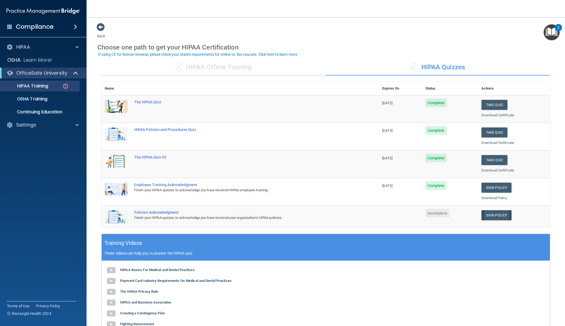
click at [491, 210] on link "Sign Policy" at bounding box center [497, 215] width 30 height 10
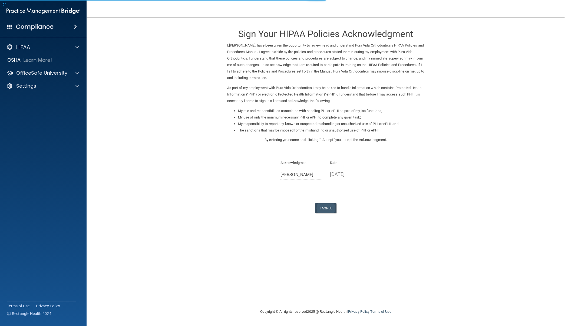
drag, startPoint x: 337, startPoint y: 208, endPoint x: 334, endPoint y: 207, distance: 3.0
click at [337, 208] on button "I Agree" at bounding box center [326, 208] width 22 height 10
click at [334, 207] on button "I Agree" at bounding box center [326, 208] width 22 height 10
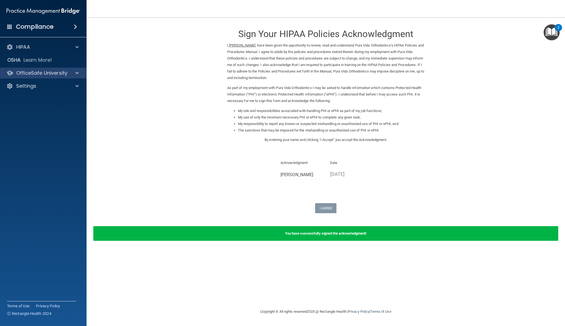
click at [57, 71] on p "OfficeSafe University" at bounding box center [41, 73] width 51 height 6
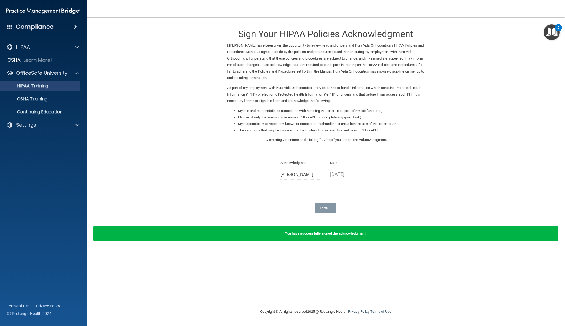
click at [54, 90] on link "HIPAA Training" at bounding box center [37, 86] width 85 height 11
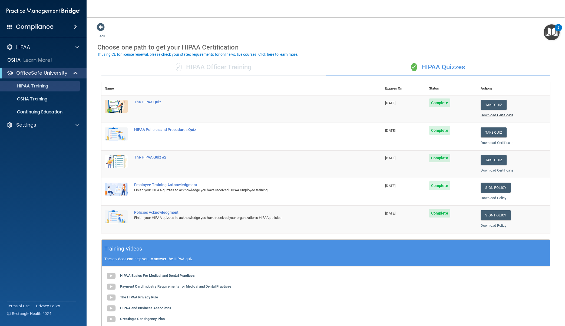
click at [489, 114] on link "Download Certificate" at bounding box center [497, 115] width 33 height 4
click at [489, 141] on link "Download Certificate" at bounding box center [497, 143] width 33 height 4
click at [491, 169] on link "Download Certificate" at bounding box center [497, 170] width 33 height 4
